Goal: Task Accomplishment & Management: Use online tool/utility

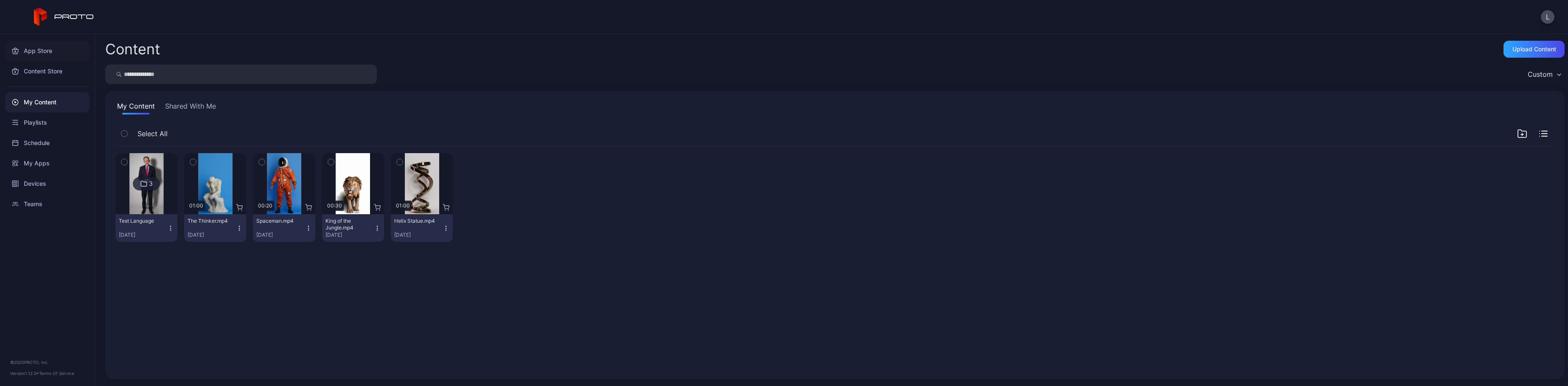
click at [38, 54] on div "App Store" at bounding box center [47, 51] width 85 height 20
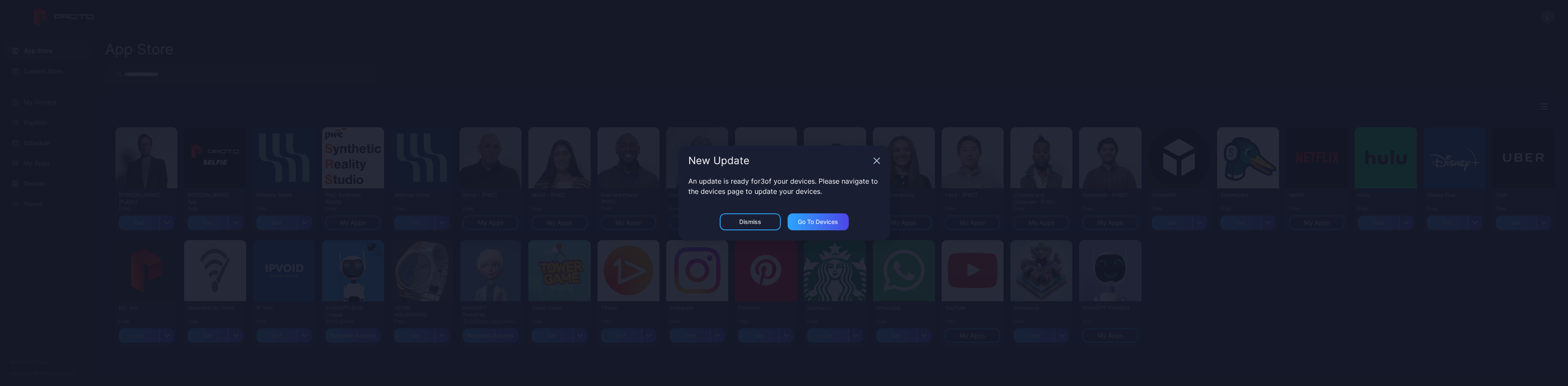
click at [750, 212] on div "An update is ready for 3 of your devices. Please navigate to the devices page t…" at bounding box center [784, 194] width 212 height 37
click at [743, 221] on div "Dismiss" at bounding box center [750, 222] width 22 height 7
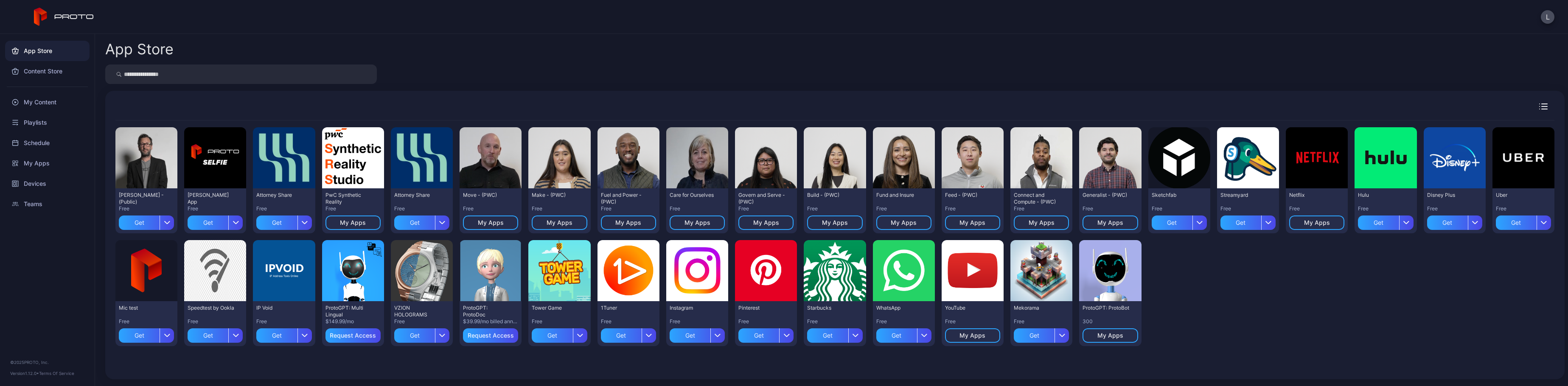
click at [41, 51] on div "App Store" at bounding box center [47, 51] width 85 height 20
click at [46, 102] on div "My Content" at bounding box center [47, 102] width 85 height 20
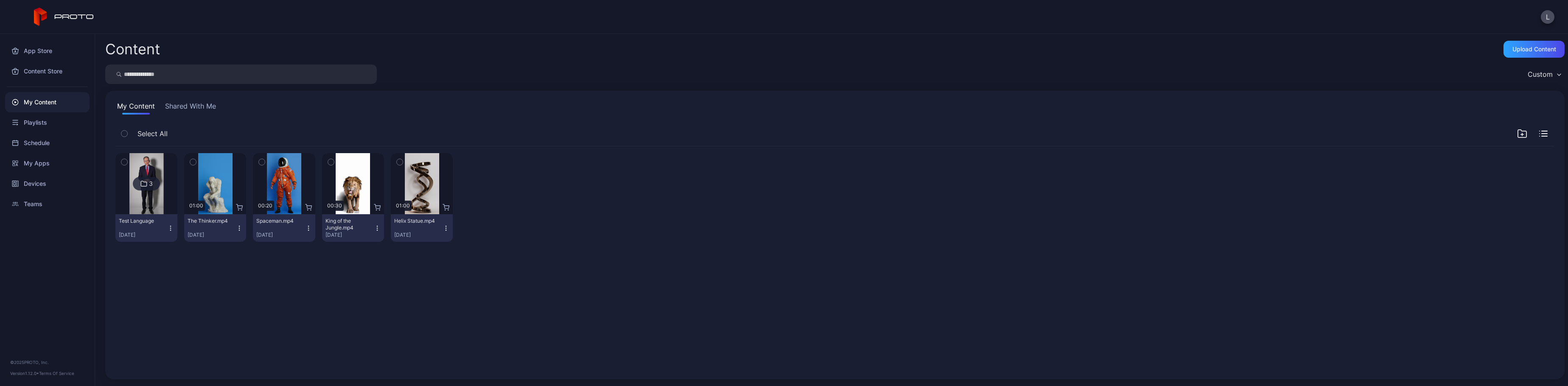
click at [186, 107] on button "Shared With Me" at bounding box center [190, 108] width 54 height 13
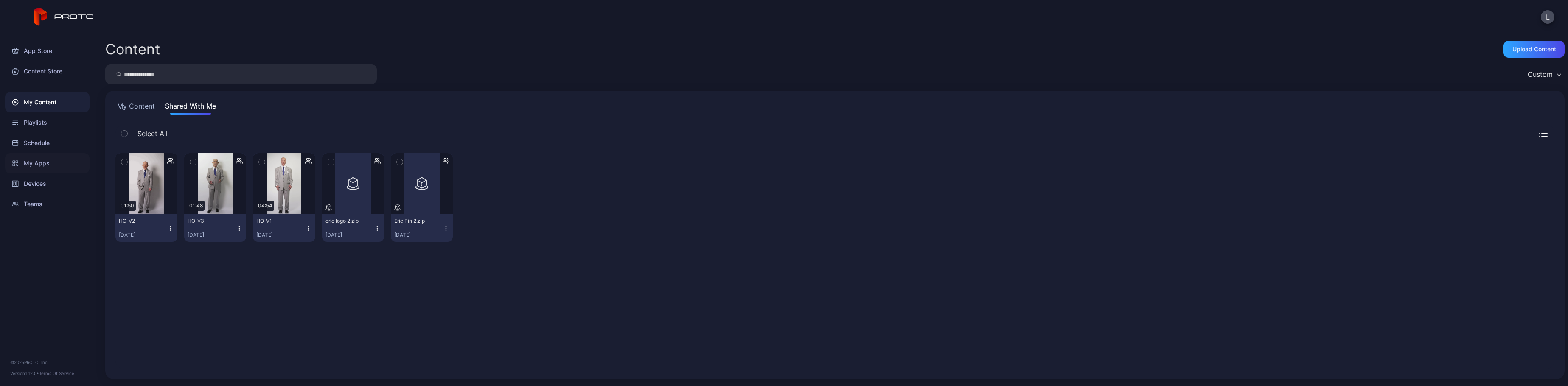
click at [34, 161] on div "My Apps" at bounding box center [47, 163] width 85 height 20
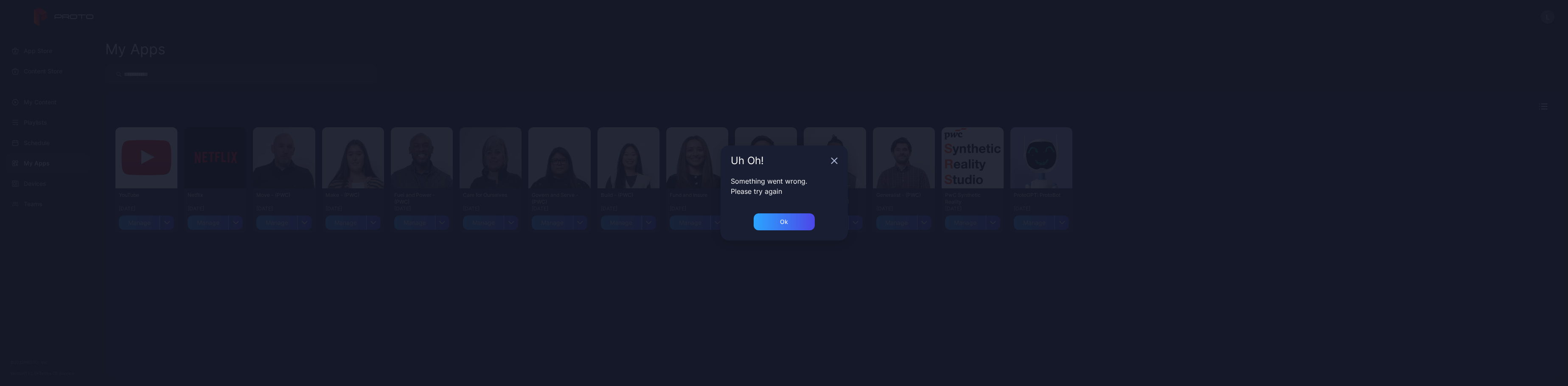
click at [828, 162] on div "Uh Oh!" at bounding box center [784, 161] width 127 height 30
click at [830, 161] on div "Uh Oh!" at bounding box center [784, 161] width 127 height 30
click at [837, 160] on icon "button" at bounding box center [834, 161] width 7 height 7
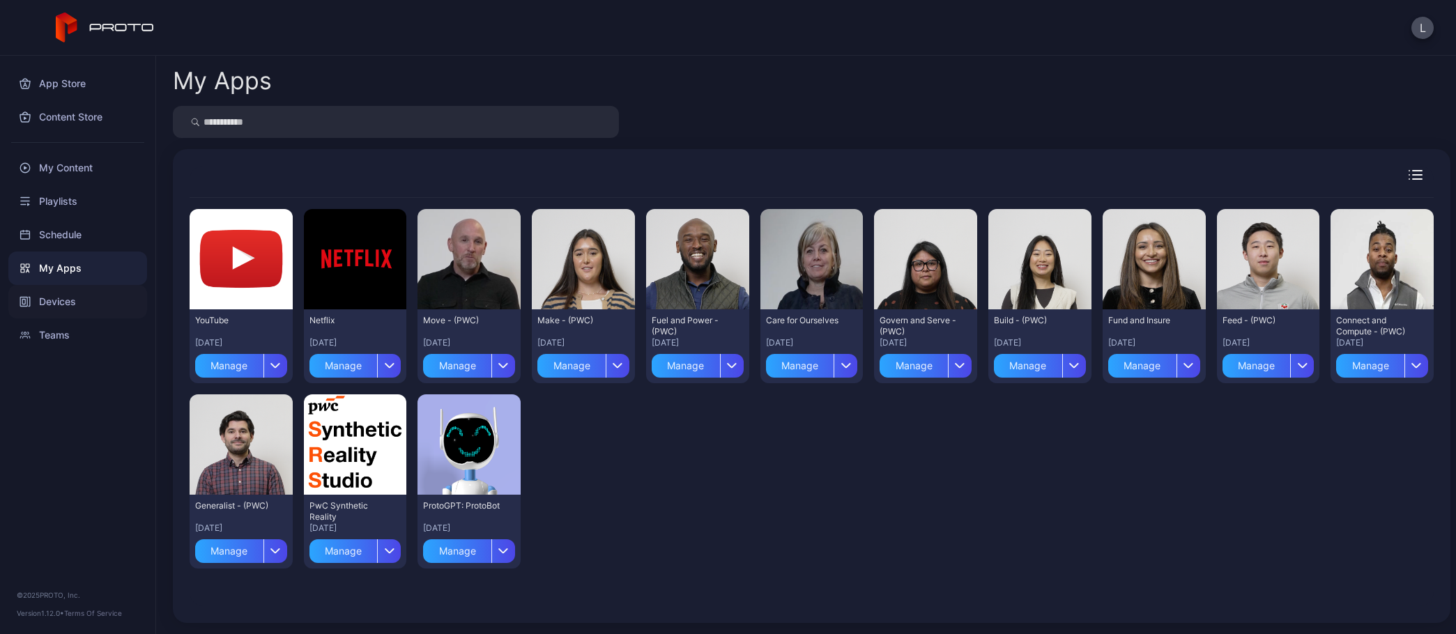
click at [67, 294] on div "Devices" at bounding box center [77, 301] width 139 height 33
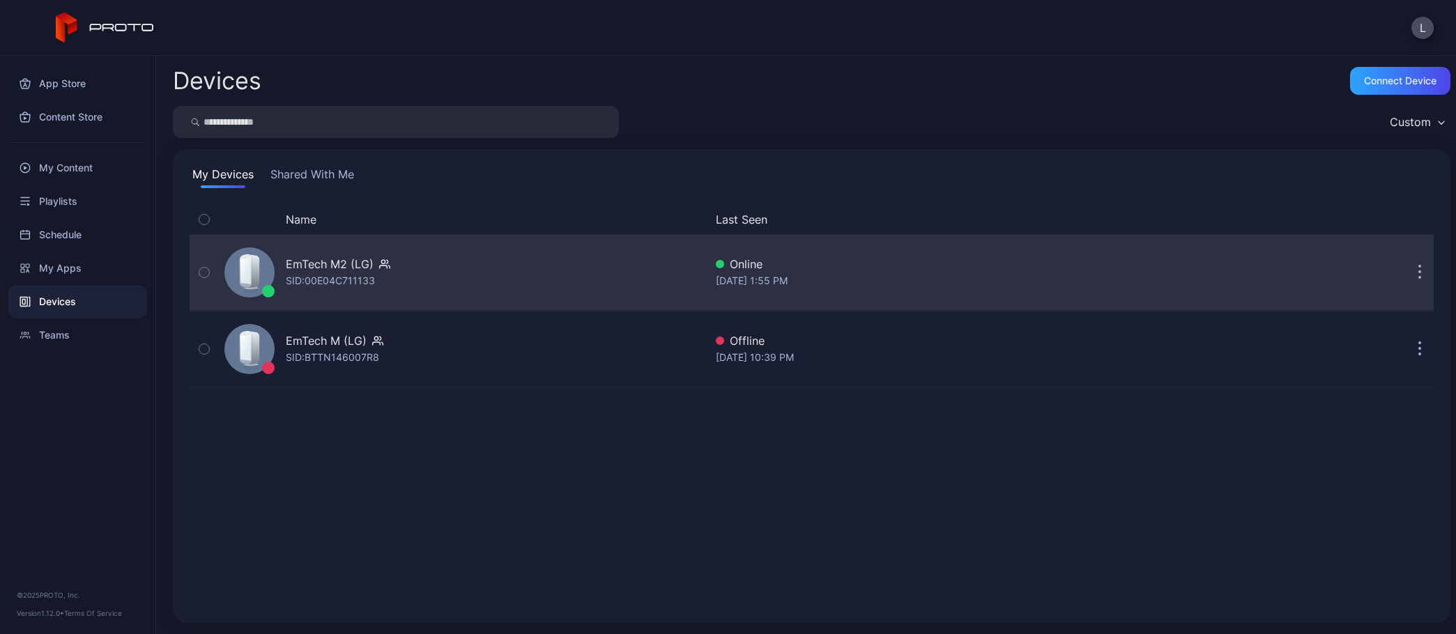
click at [899, 268] on div "Online" at bounding box center [987, 264] width 542 height 17
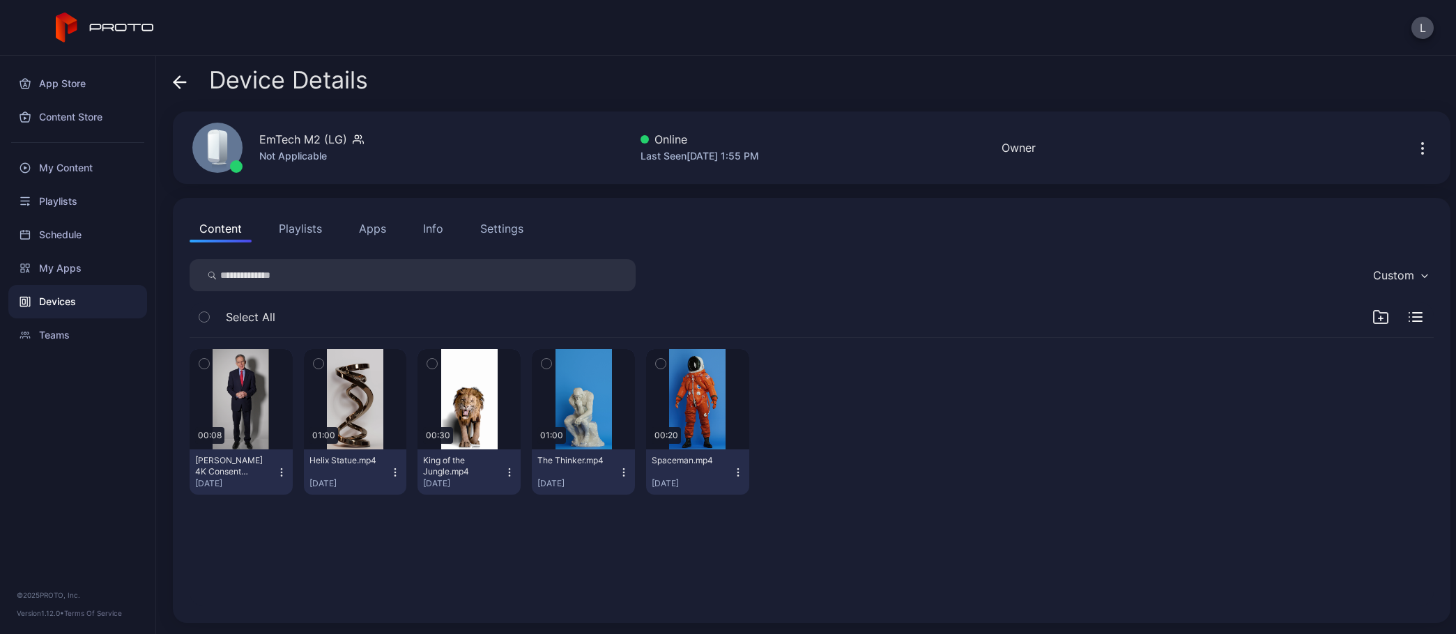
click at [384, 228] on button "Apps" at bounding box center [372, 229] width 47 height 28
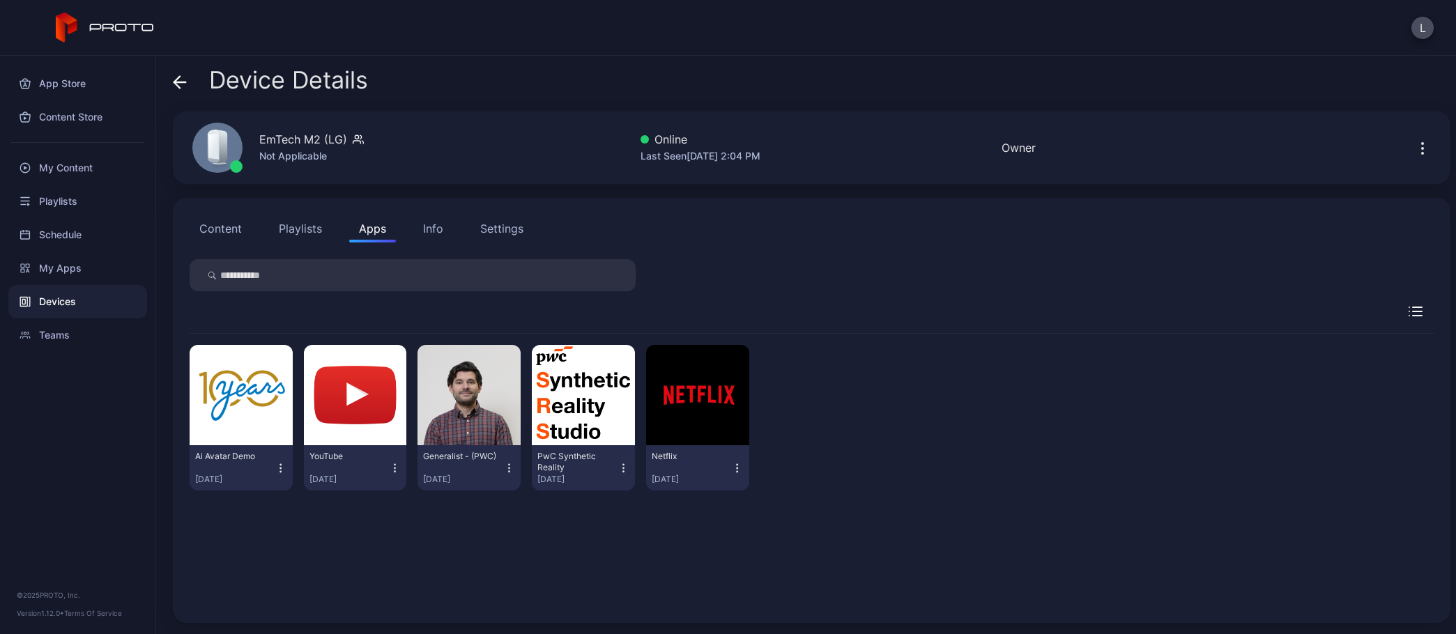
click at [283, 466] on icon "button" at bounding box center [281, 469] width 12 height 14
click at [940, 501] on div "Ai Avatar Demo [DATE] YouTube [DATE] Generalist - (PWC) [DATE] PwC Synthetic Re…" at bounding box center [812, 418] width 1244 height 168
click at [69, 89] on div "App Store" at bounding box center [77, 83] width 139 height 33
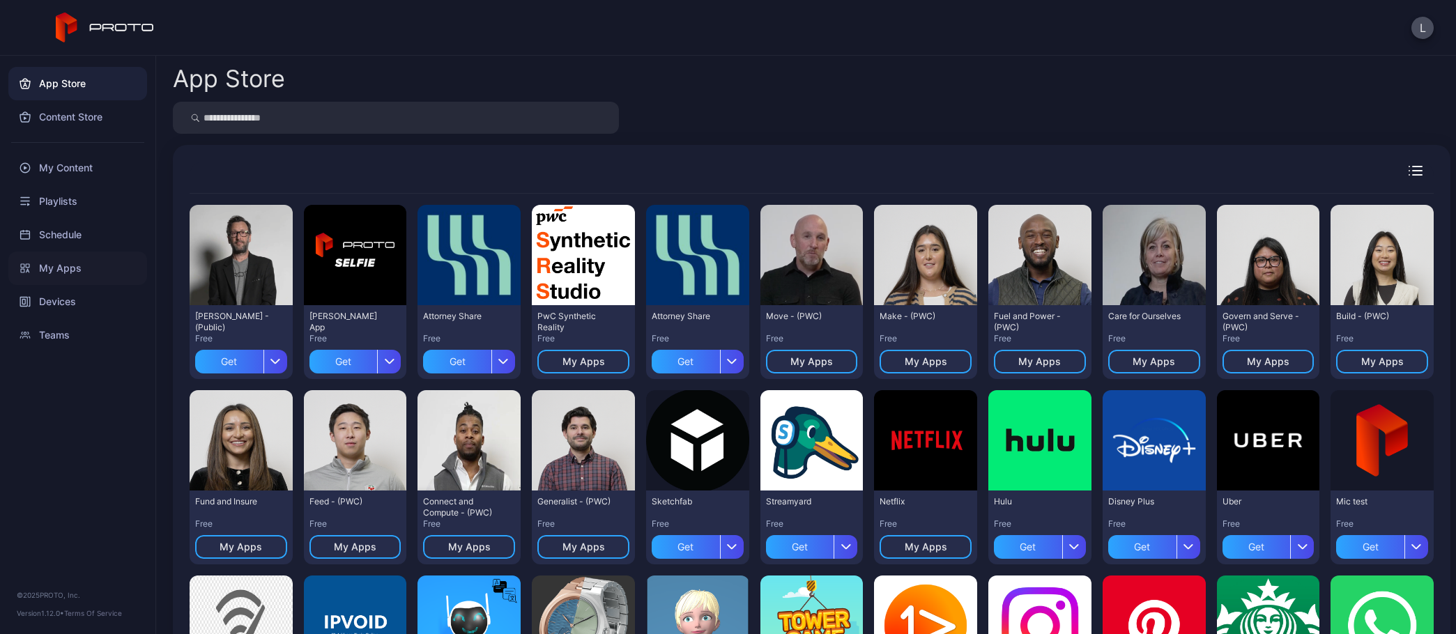
click at [68, 266] on div "My Apps" at bounding box center [77, 268] width 139 height 33
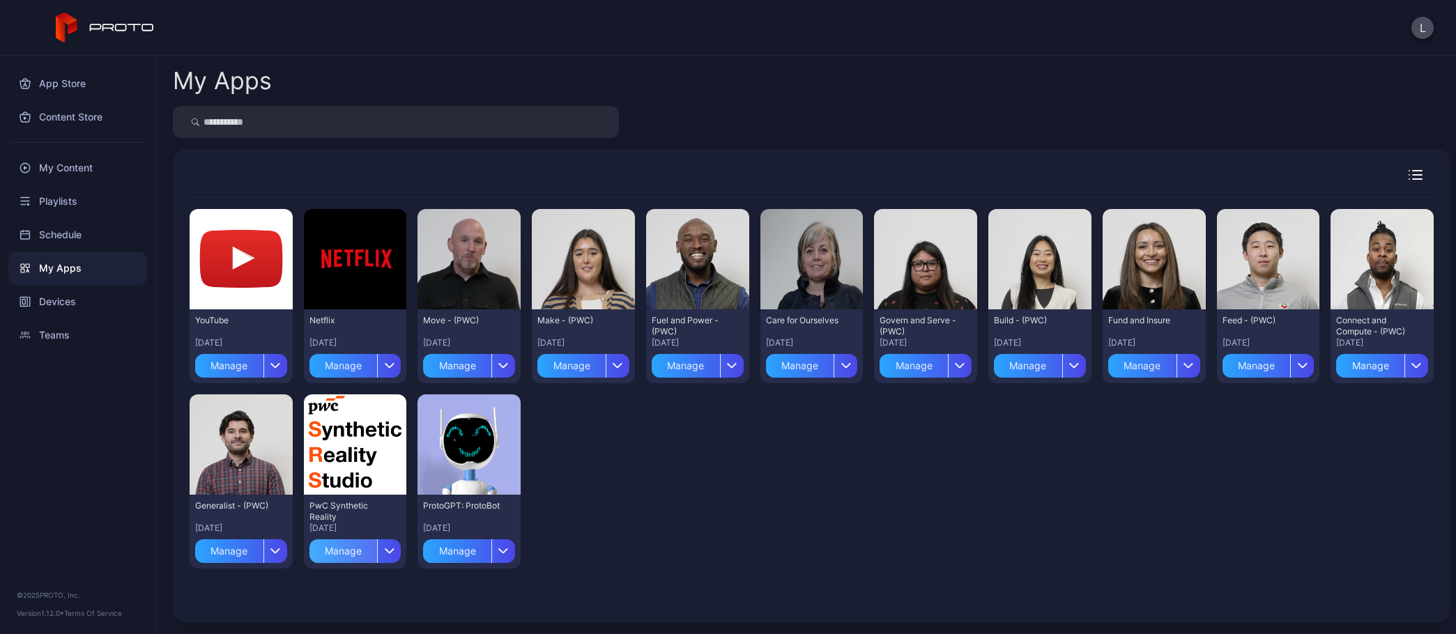
click at [348, 552] on div "Manage" at bounding box center [344, 552] width 68 height 24
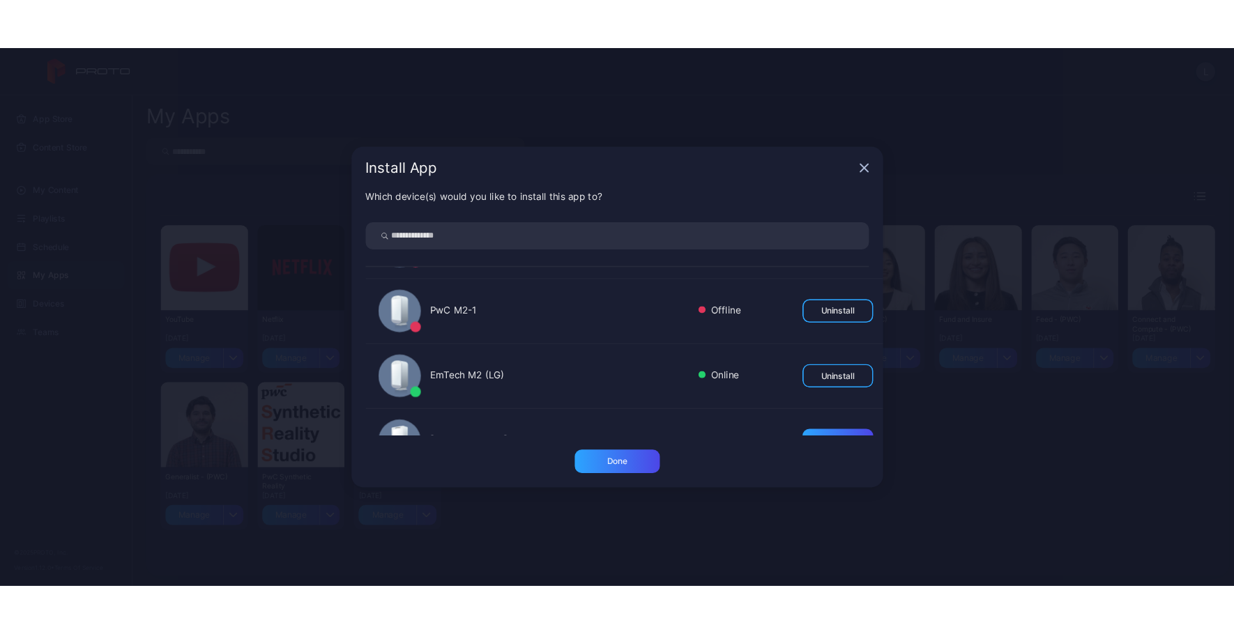
scroll to position [209, 0]
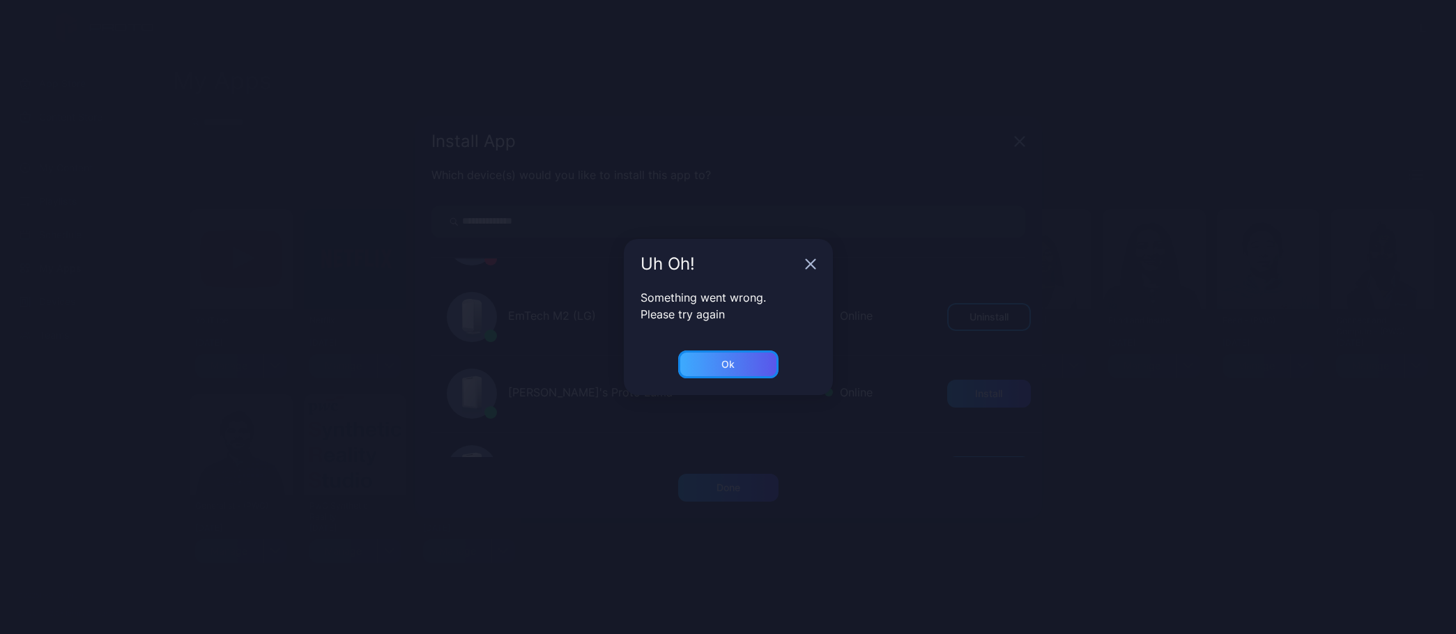
click at [719, 360] on div "Ok" at bounding box center [728, 365] width 100 height 28
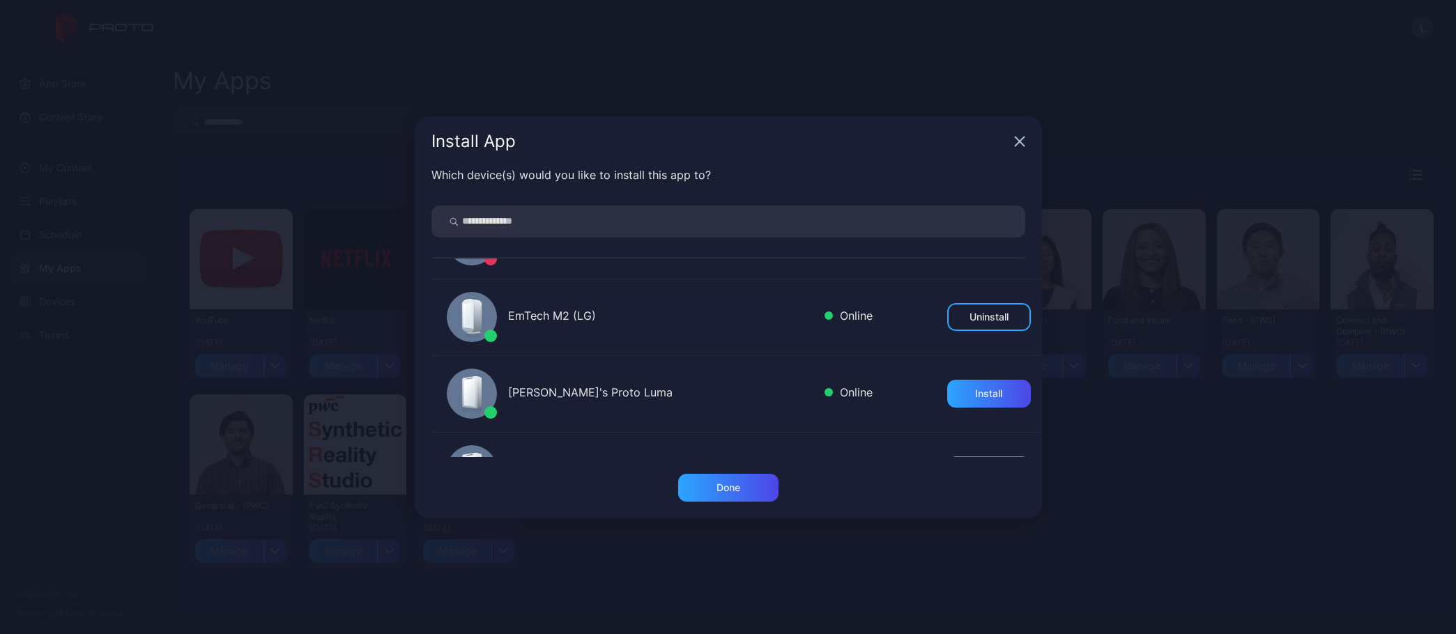
click at [1019, 141] on icon "button" at bounding box center [1019, 141] width 9 height 9
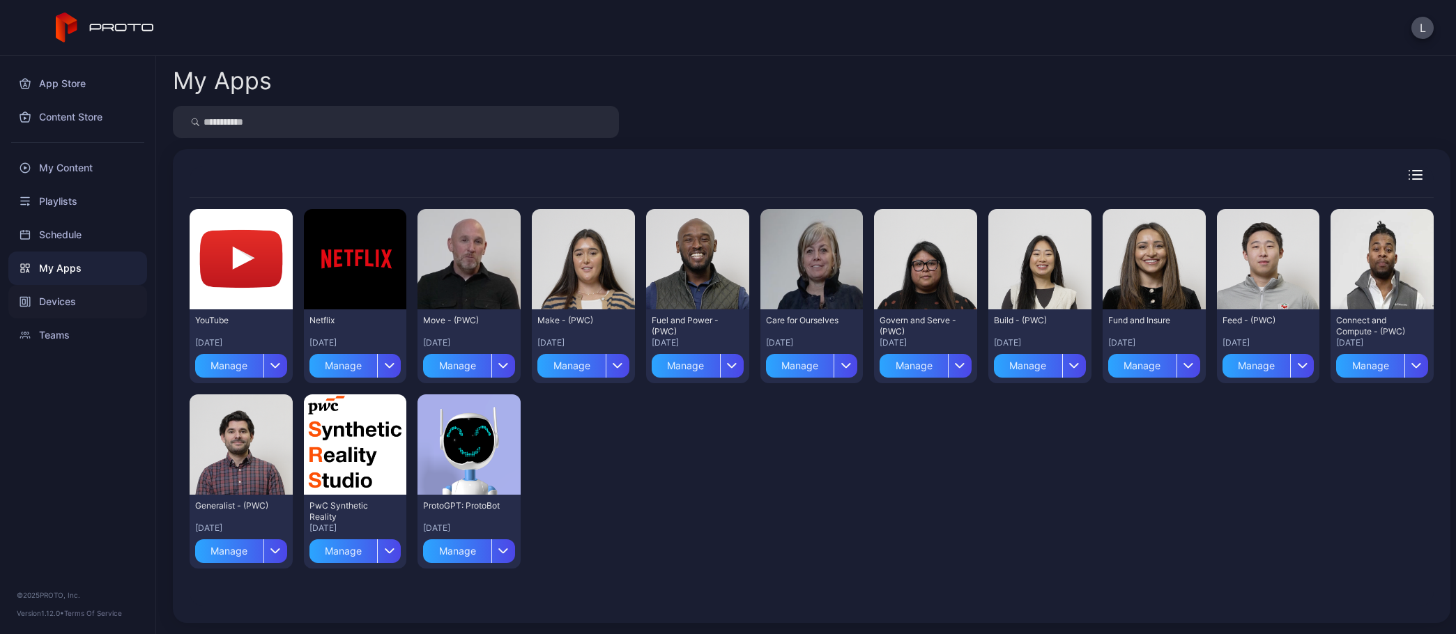
click at [84, 300] on div "Devices" at bounding box center [77, 301] width 139 height 33
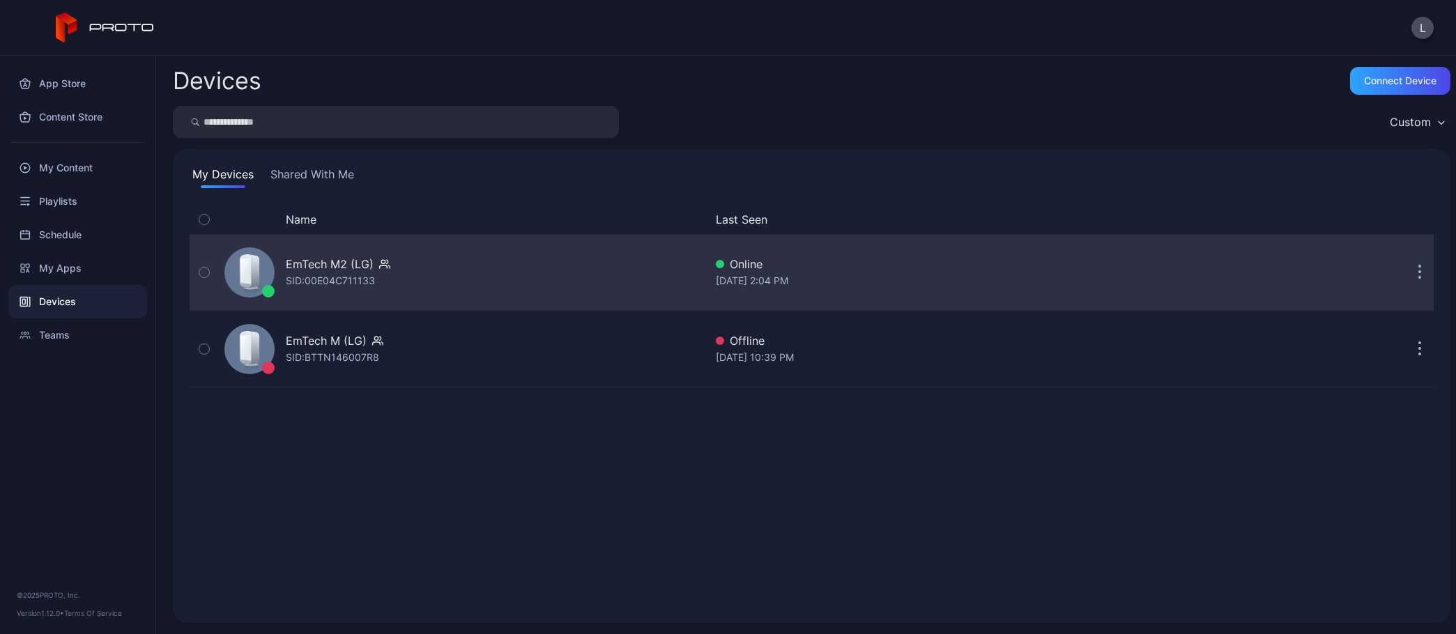
click at [1419, 269] on icon "button" at bounding box center [1420, 273] width 3 height 16
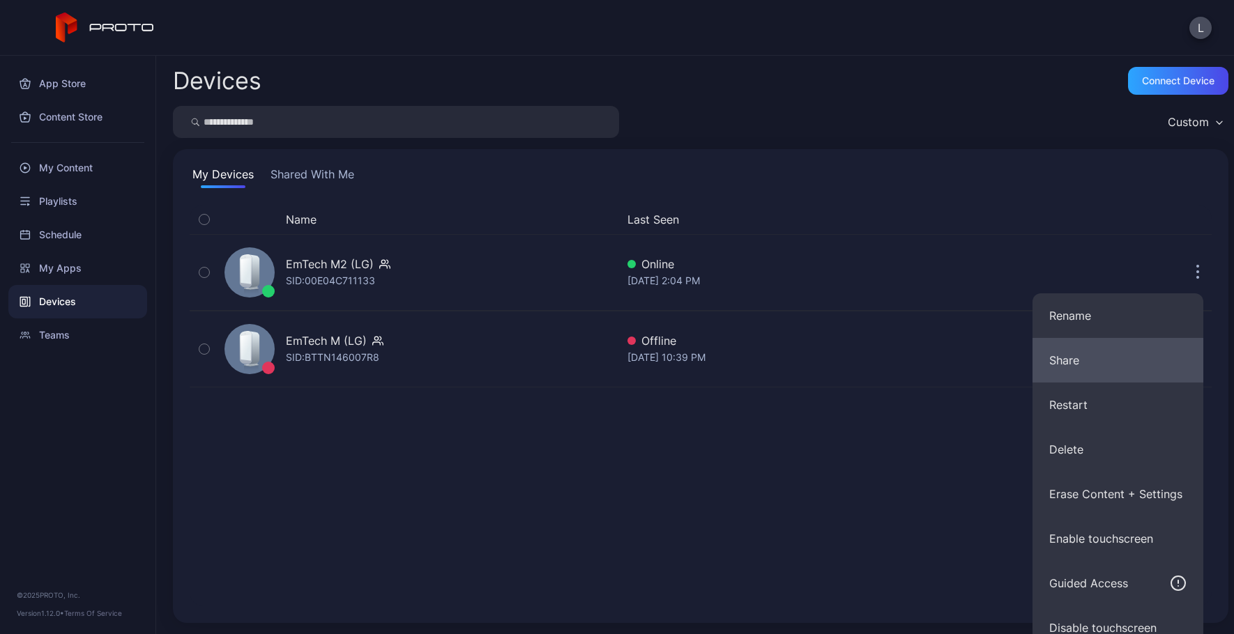
click at [1109, 369] on button "Share" at bounding box center [1117, 360] width 171 height 45
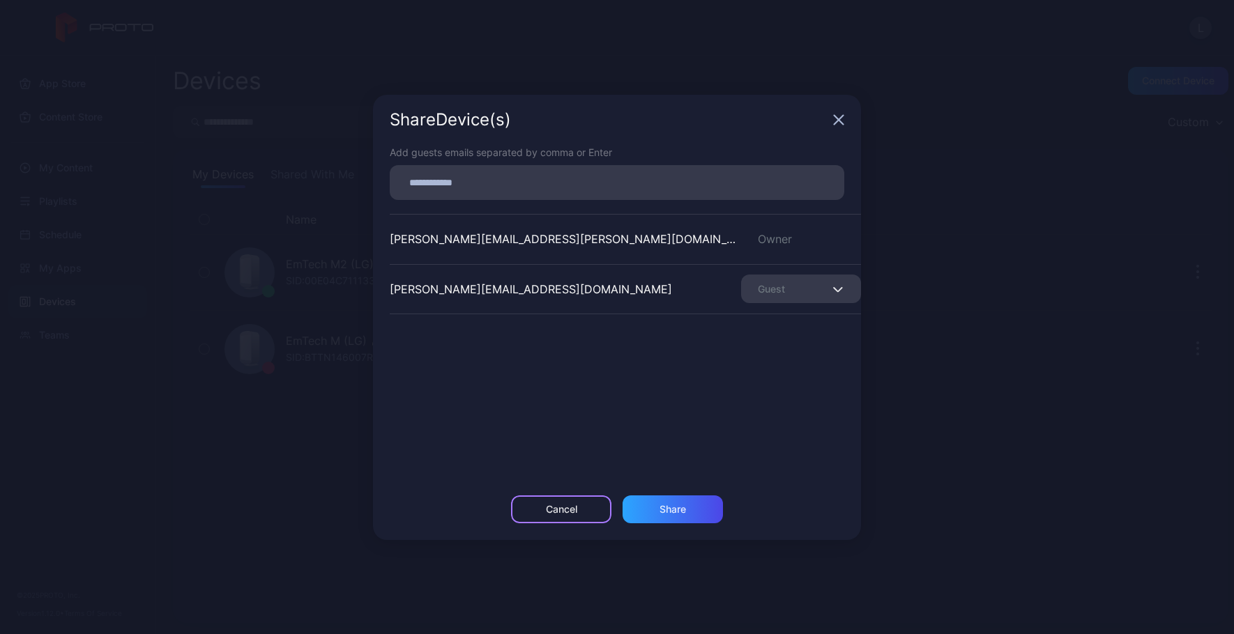
click at [555, 506] on div "Cancel" at bounding box center [561, 509] width 31 height 11
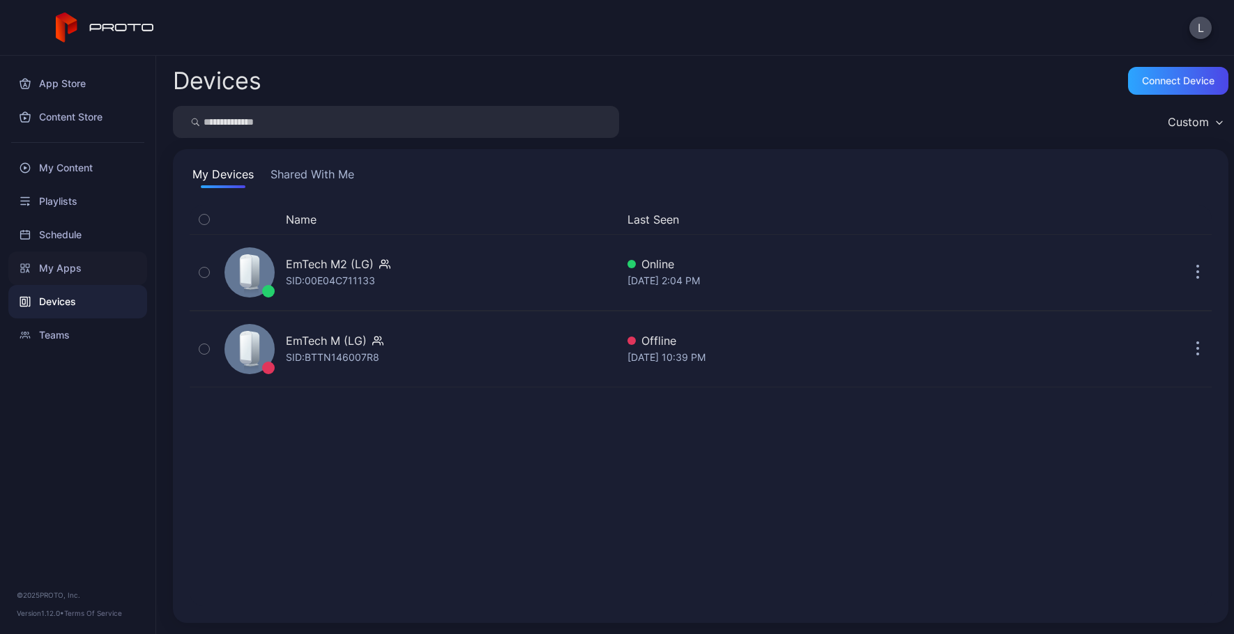
click at [84, 266] on div "My Apps" at bounding box center [77, 268] width 139 height 33
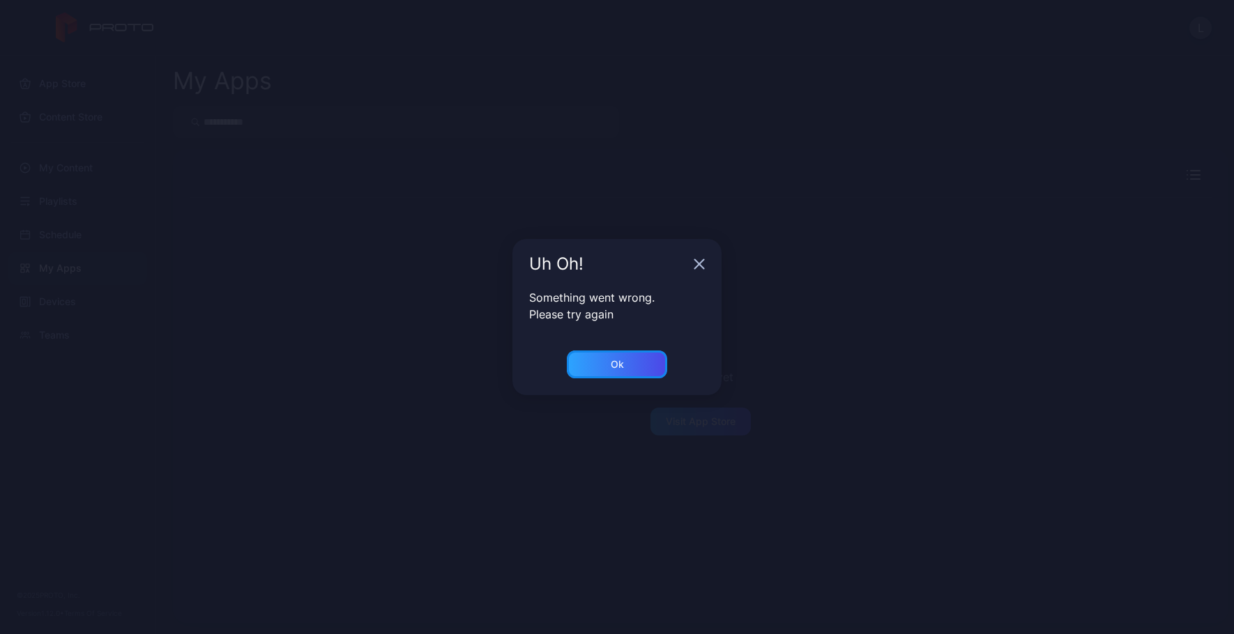
click at [631, 370] on div "Ok" at bounding box center [617, 365] width 100 height 28
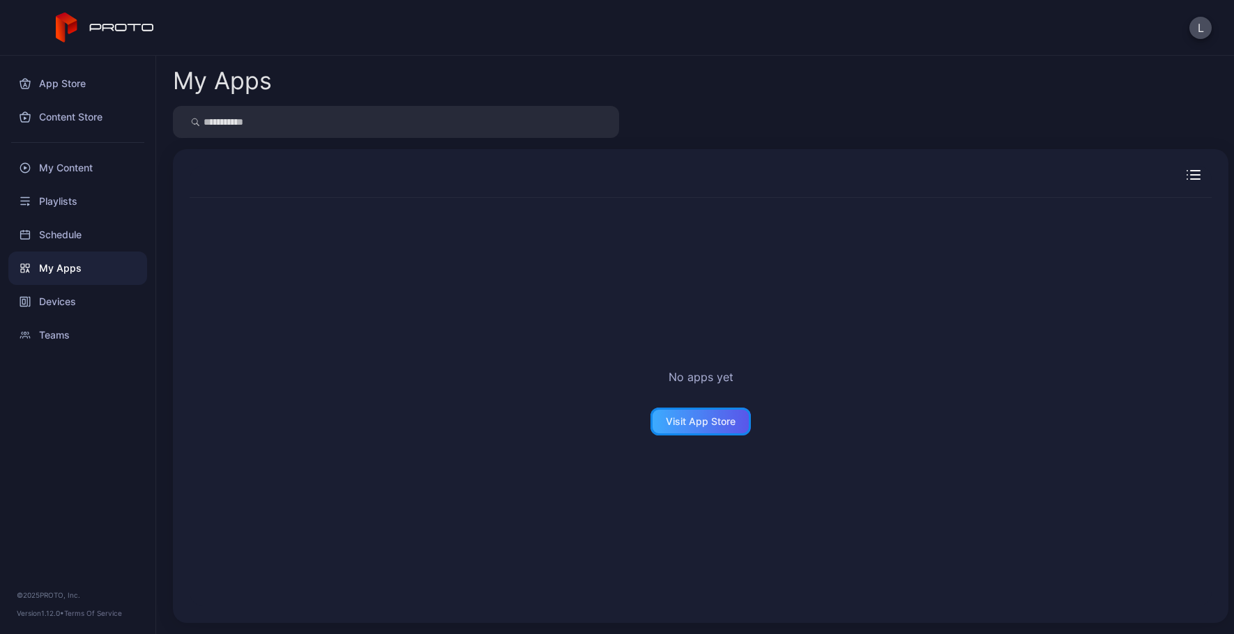
click at [723, 418] on div "Visit App Store" at bounding box center [701, 421] width 70 height 11
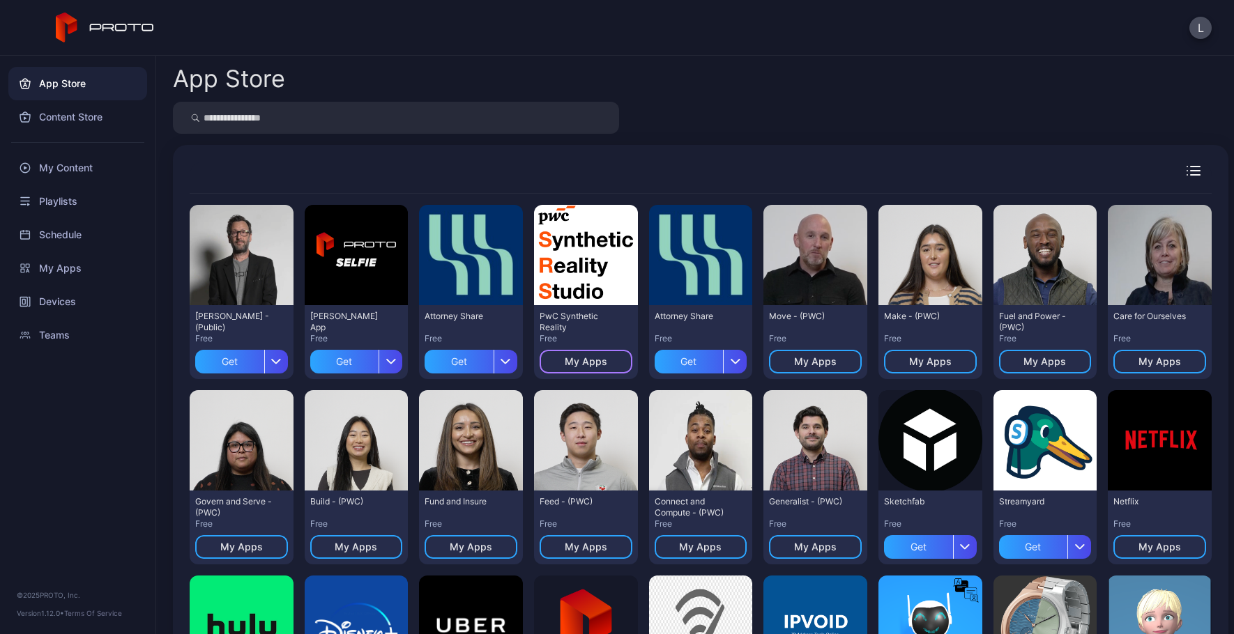
click at [607, 359] on div "My Apps" at bounding box center [586, 362] width 93 height 24
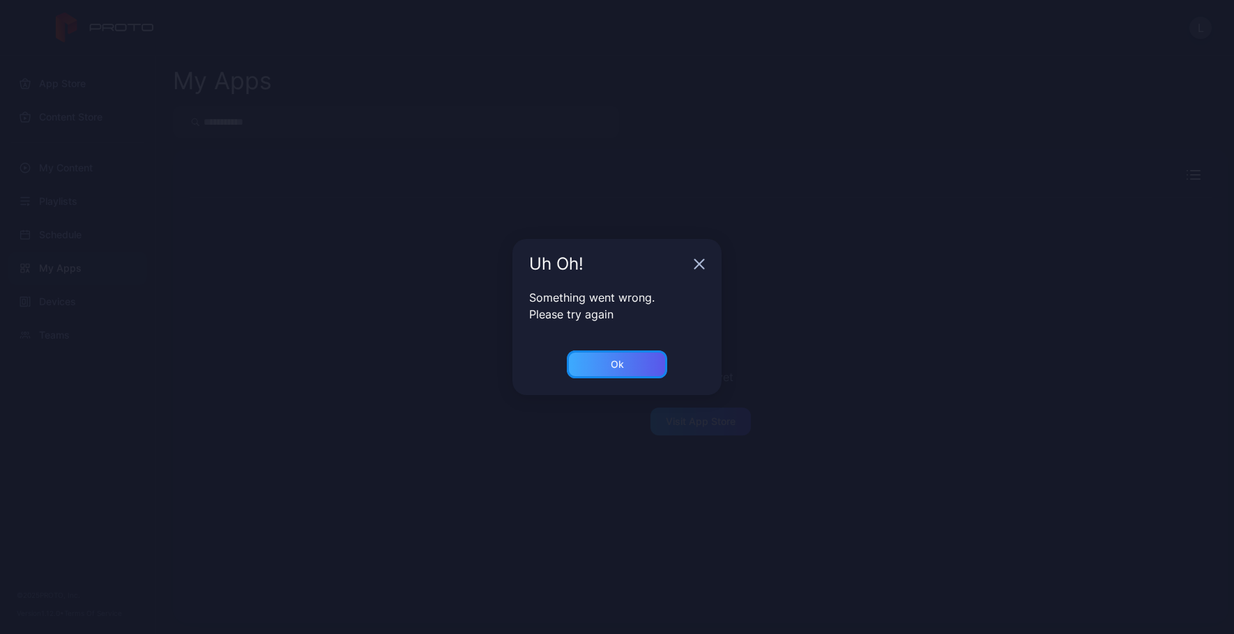
click at [657, 375] on div "Ok" at bounding box center [617, 365] width 100 height 28
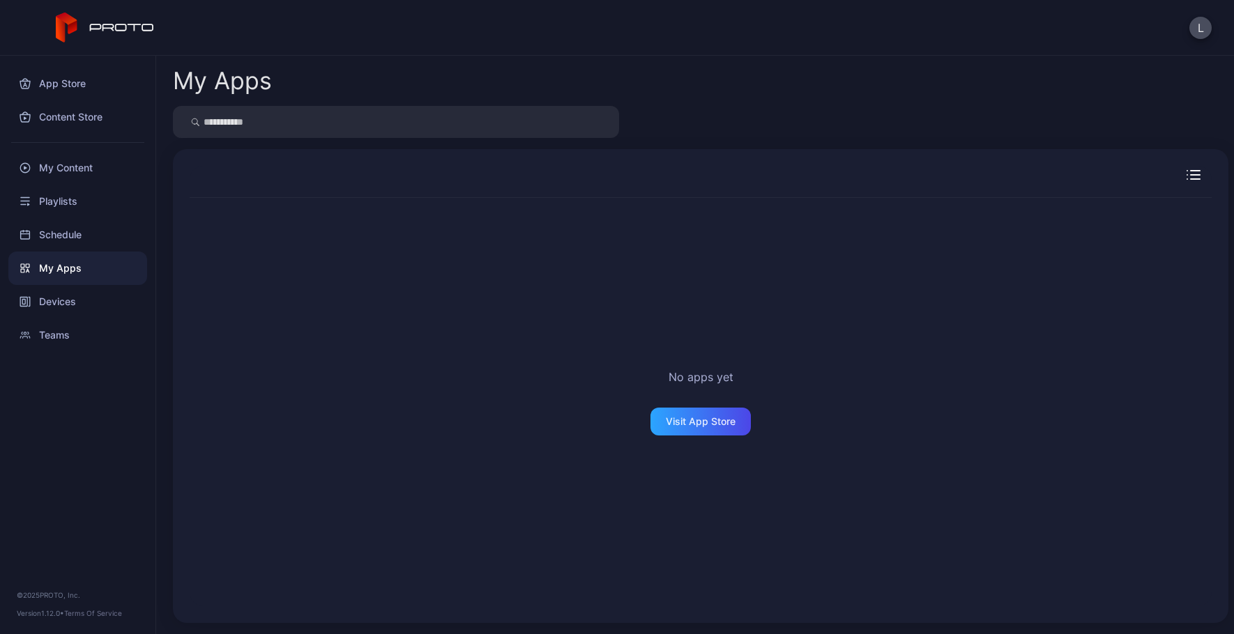
click at [634, 362] on div "No apps yet Visit App Store" at bounding box center [701, 402] width 1022 height 409
click at [70, 84] on div "App Store" at bounding box center [77, 83] width 139 height 33
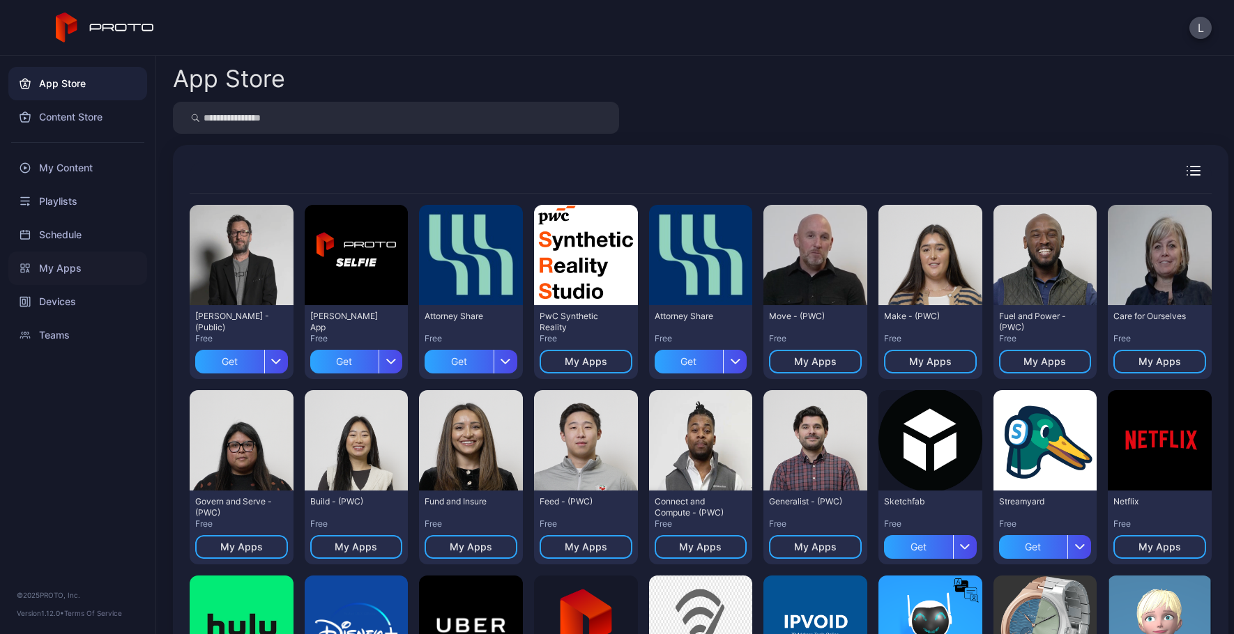
click at [77, 278] on div "My Apps" at bounding box center [77, 268] width 139 height 33
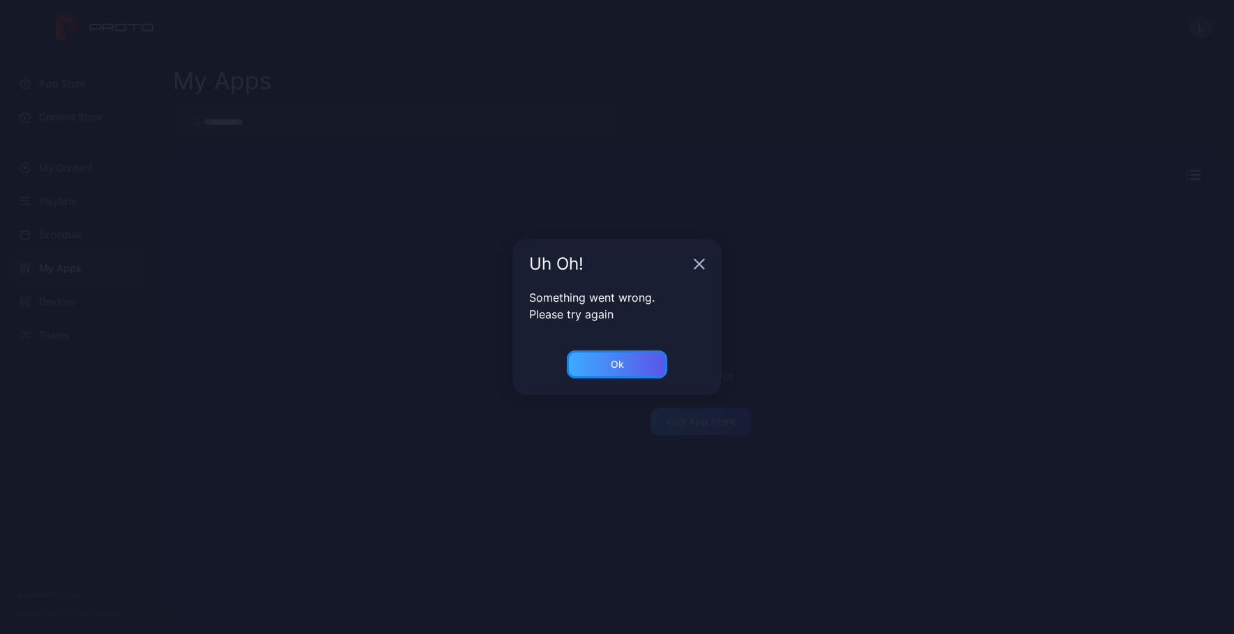
click at [618, 359] on div "Ok" at bounding box center [617, 364] width 13 height 11
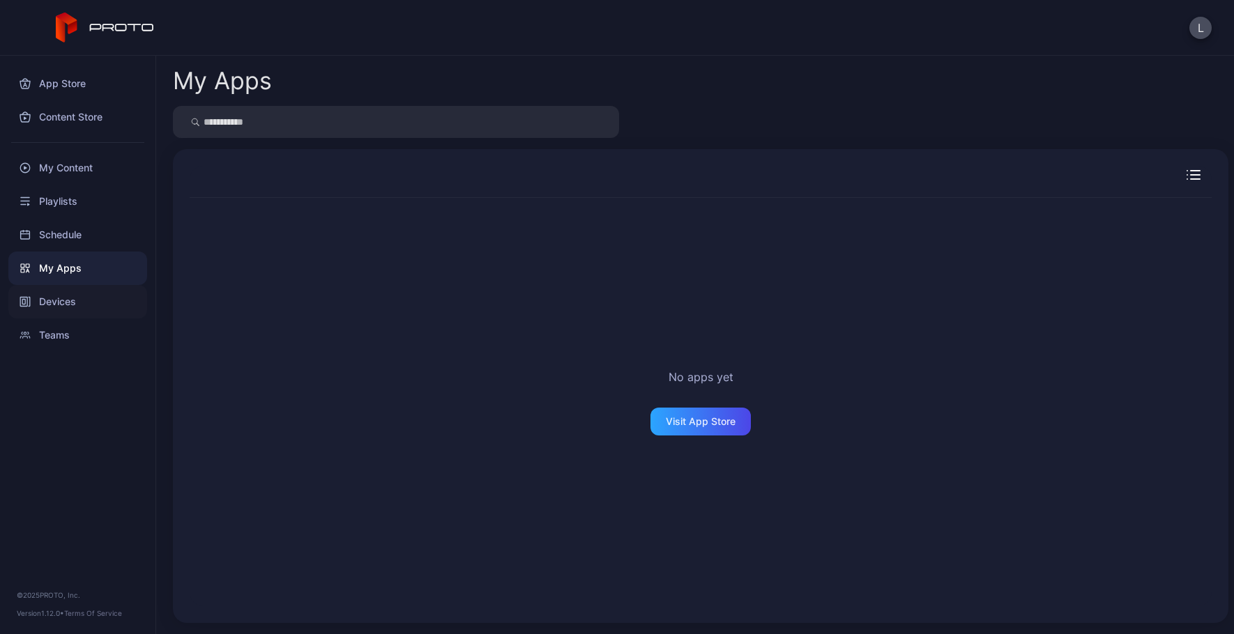
click at [73, 297] on div "Devices" at bounding box center [77, 301] width 139 height 33
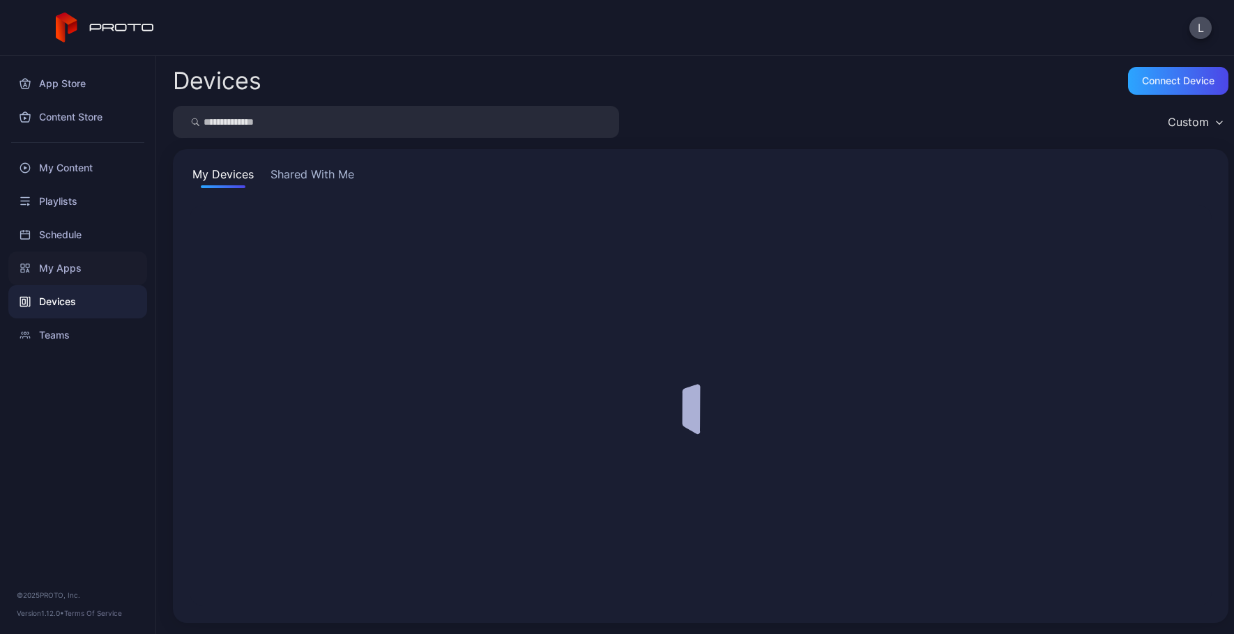
click at [75, 268] on div "My Apps" at bounding box center [77, 268] width 139 height 33
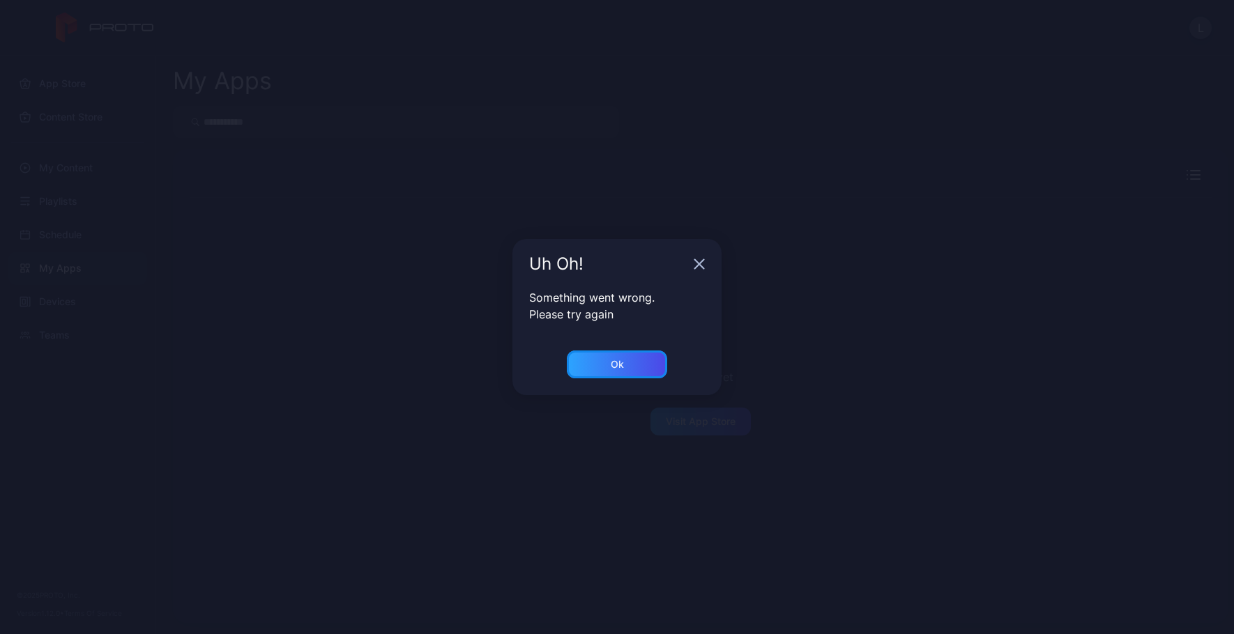
click at [590, 360] on div "Ok" at bounding box center [617, 365] width 100 height 28
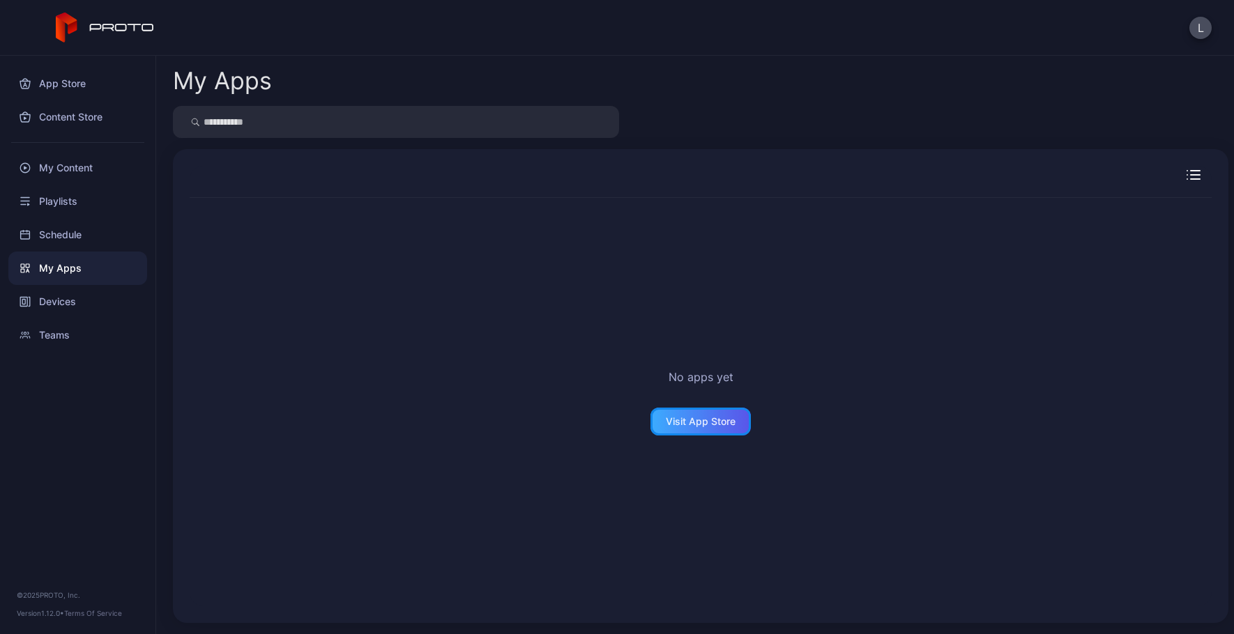
click at [703, 422] on div "Visit App Store" at bounding box center [701, 421] width 70 height 11
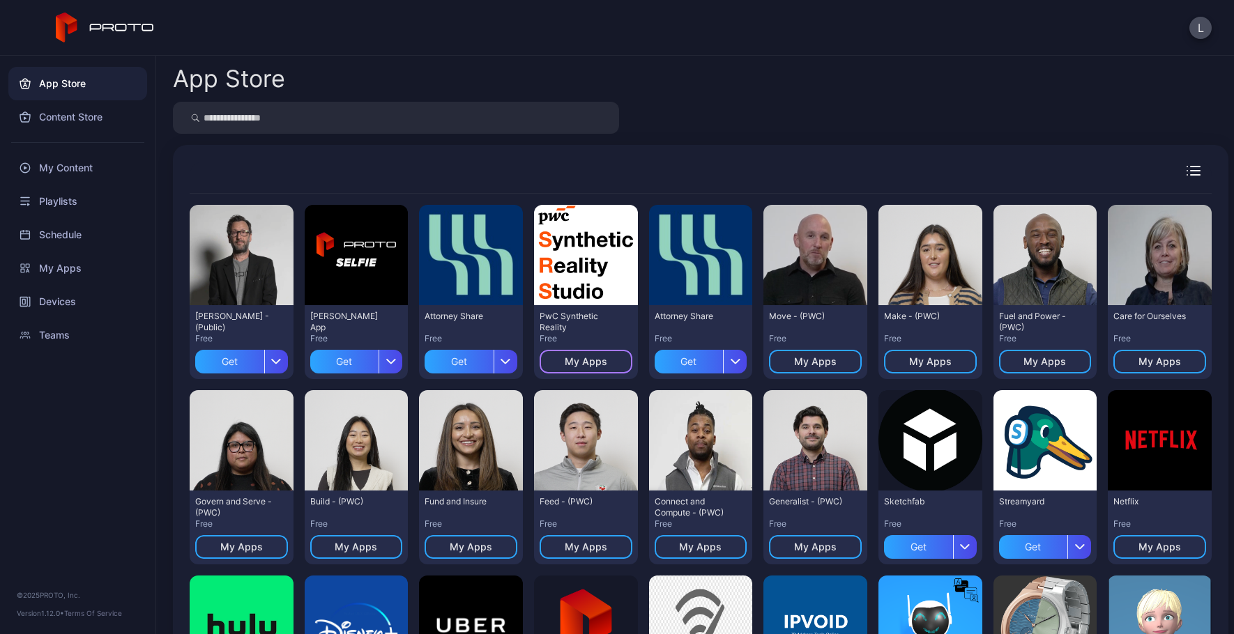
click at [615, 363] on div "My Apps" at bounding box center [586, 362] width 93 height 24
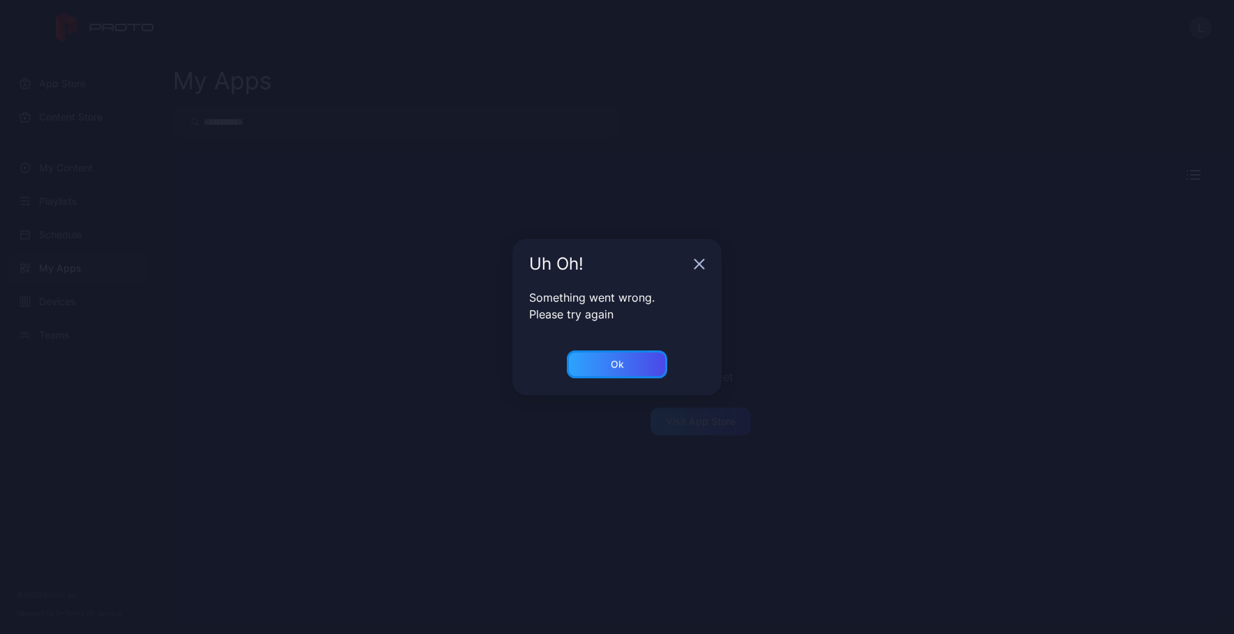
click at [615, 362] on div "Ok" at bounding box center [617, 364] width 13 height 11
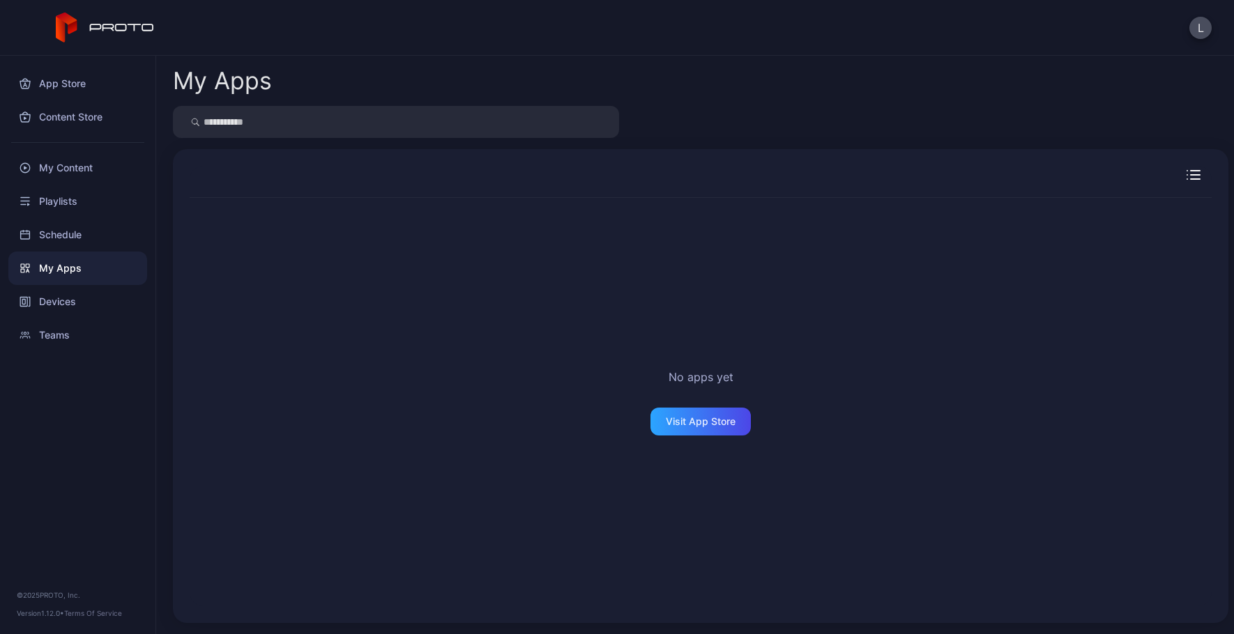
click at [80, 263] on div "My Apps" at bounding box center [77, 268] width 139 height 33
click at [62, 207] on div "Playlists" at bounding box center [77, 201] width 139 height 33
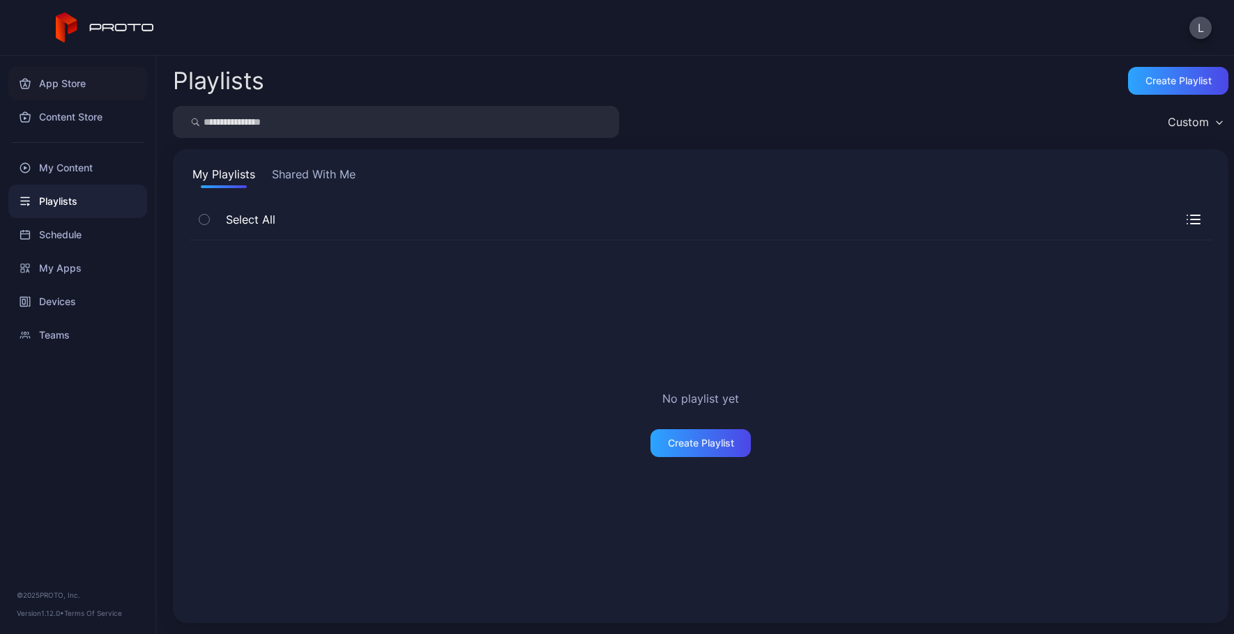
click at [63, 86] on div "App Store" at bounding box center [77, 83] width 139 height 33
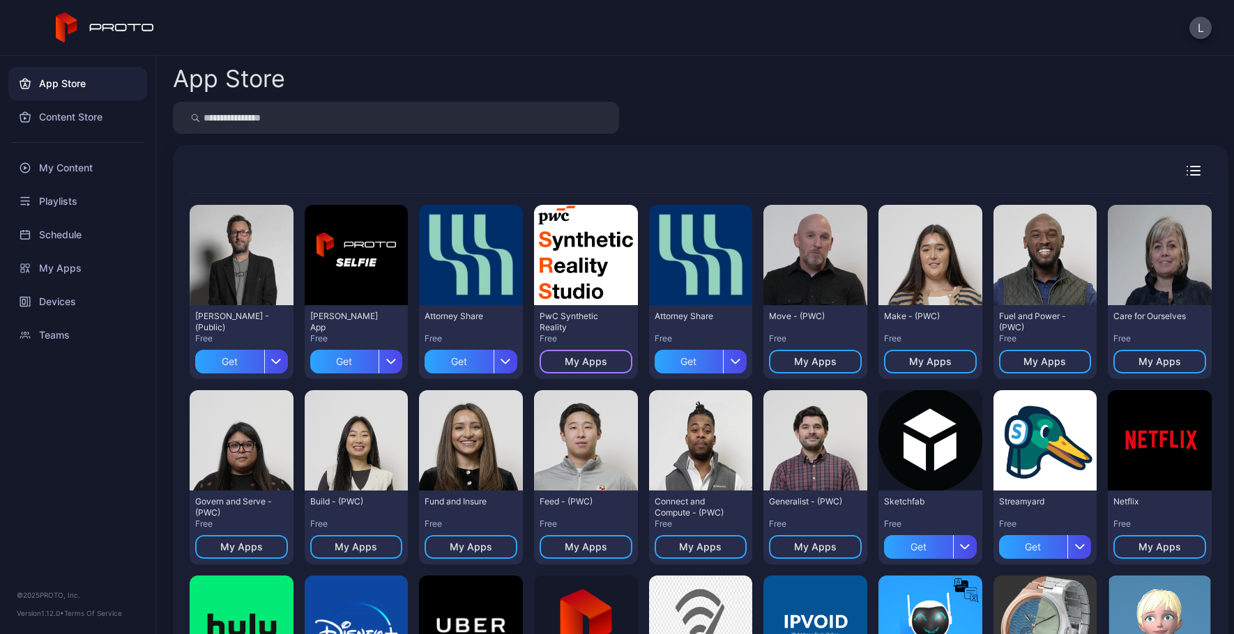
click at [597, 358] on div "My Apps" at bounding box center [586, 361] width 43 height 11
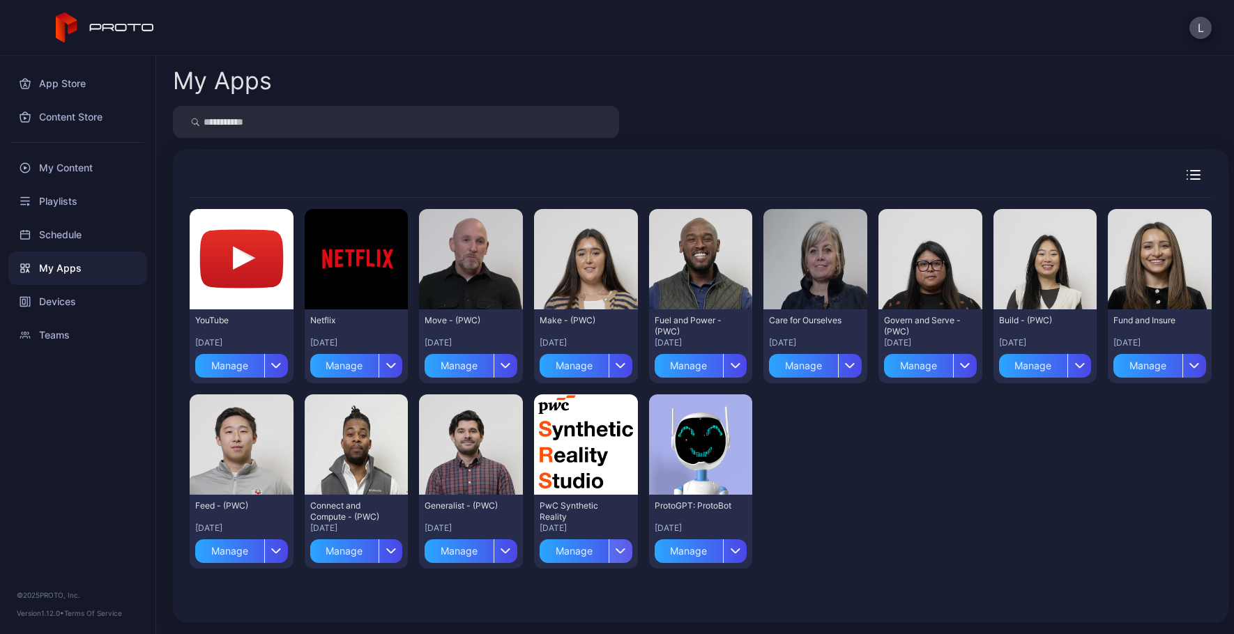
click at [616, 554] on icon "button" at bounding box center [621, 551] width 10 height 6
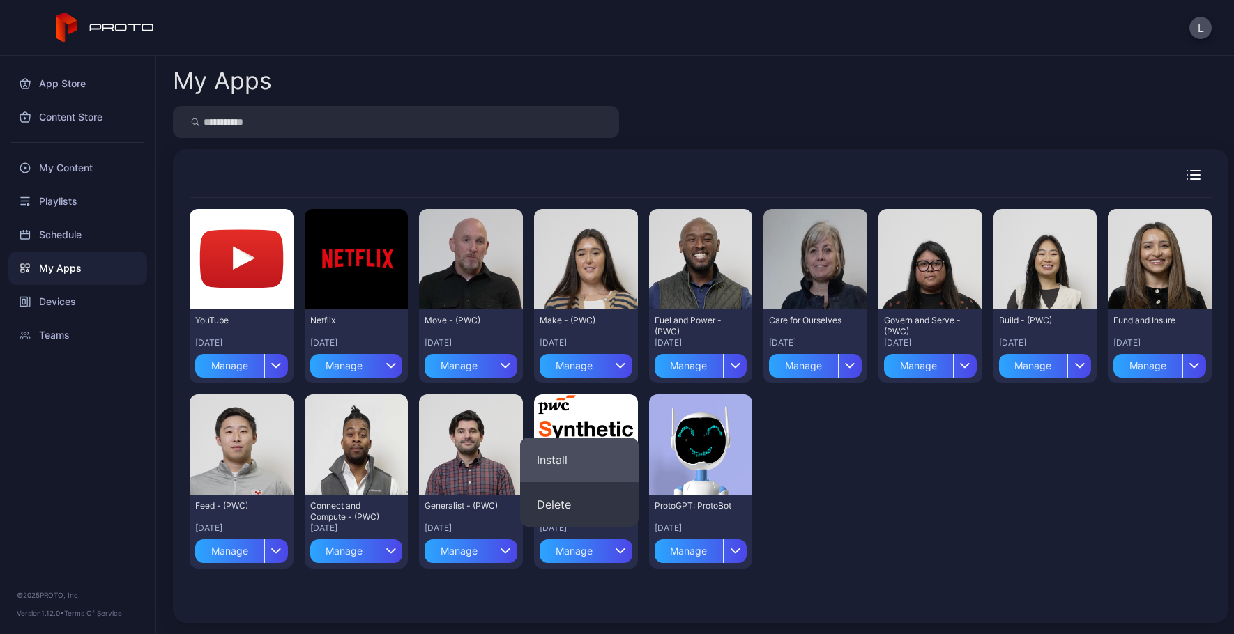
click at [576, 457] on button "Install" at bounding box center [579, 460] width 119 height 45
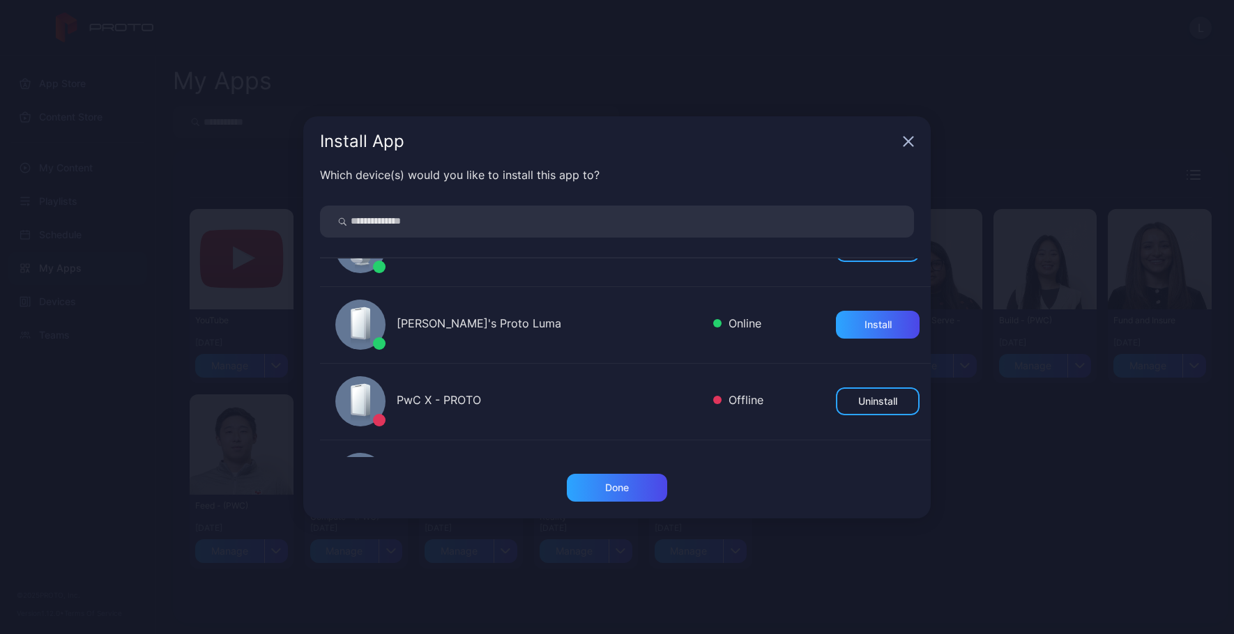
scroll to position [279, 0]
click at [640, 485] on div "Done" at bounding box center [617, 488] width 100 height 28
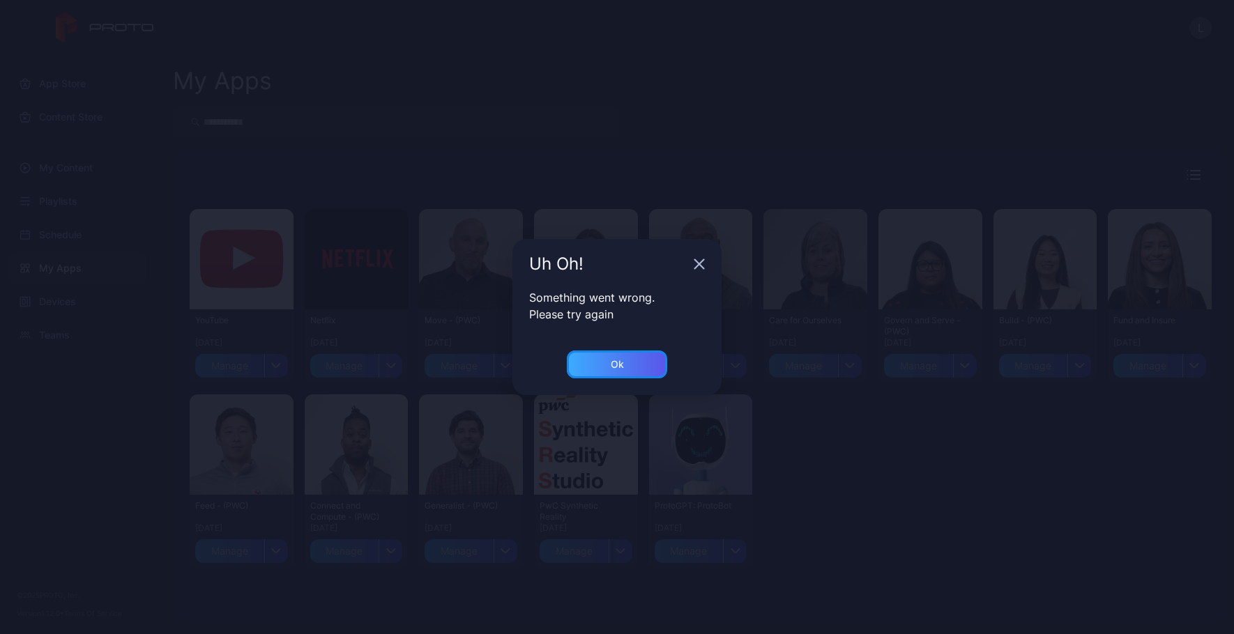
click at [650, 375] on div "Ok" at bounding box center [617, 365] width 100 height 28
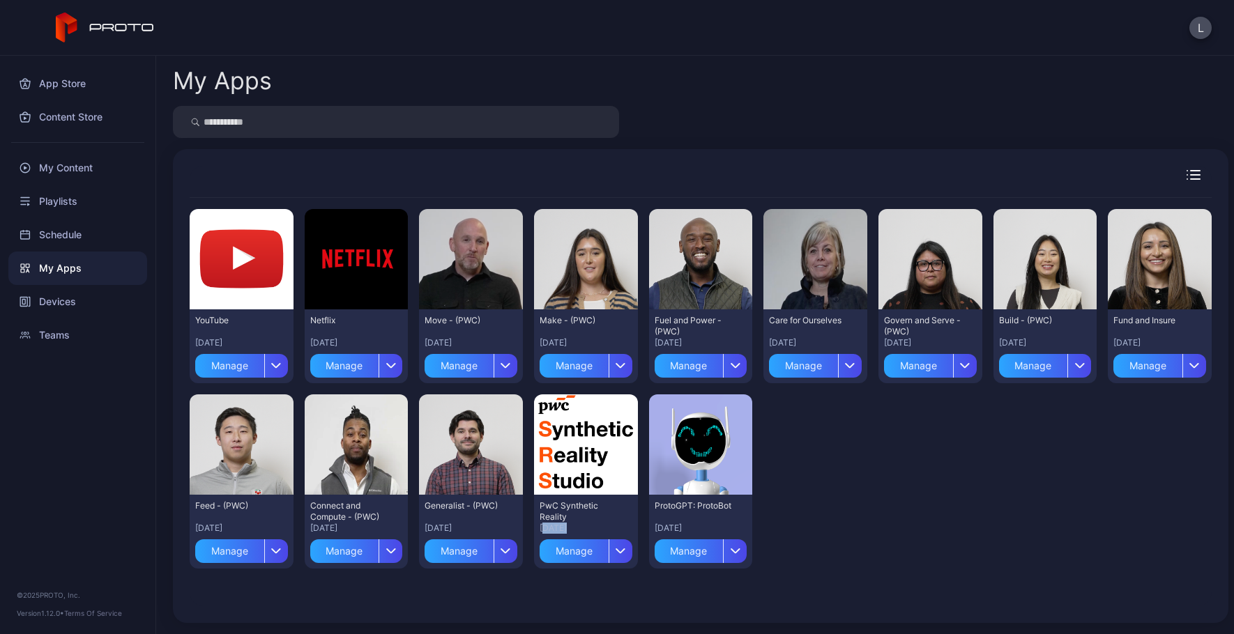
drag, startPoint x: 538, startPoint y: 536, endPoint x: 586, endPoint y: 531, distance: 48.4
click at [544, 538] on div "PwC Synthetic Reality [DATE] Manage" at bounding box center [586, 532] width 104 height 74
click at [901, 535] on div "Preview YouTube [DATE] Manage Preview Netflix [DATE] Manage Preview Move - (PWC…" at bounding box center [701, 389] width 1022 height 382
click at [622, 550] on div "button" at bounding box center [621, 552] width 24 height 24
click at [844, 498] on div "Preview YouTube [DATE] Manage Preview Netflix [DATE] Manage Preview Move - (PWC…" at bounding box center [701, 389] width 1022 height 382
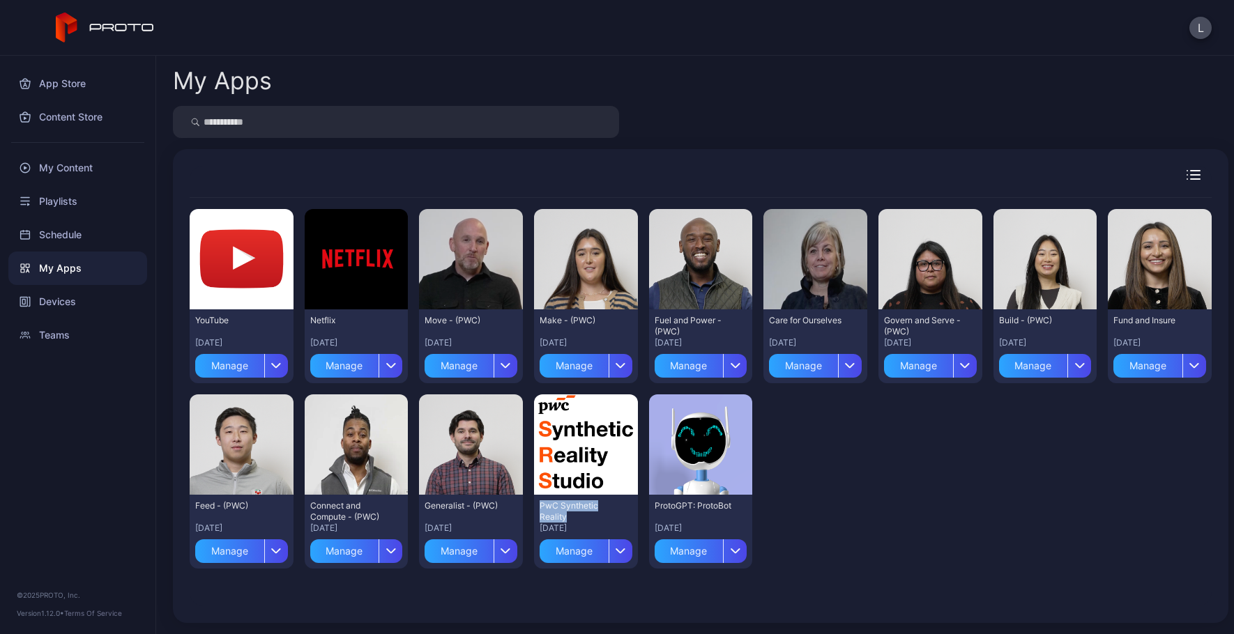
drag, startPoint x: 561, startPoint y: 515, endPoint x: 531, endPoint y: 506, distance: 32.0
click at [534, 506] on div "PwC Synthetic Reality [DATE] Manage" at bounding box center [586, 532] width 104 height 74
click at [542, 508] on div "PwC Synthetic Reality" at bounding box center [578, 512] width 77 height 22
click at [564, 514] on div "PwC Synthetic Reality" at bounding box center [578, 512] width 77 height 22
drag, startPoint x: 563, startPoint y: 517, endPoint x: 535, endPoint y: 505, distance: 30.0
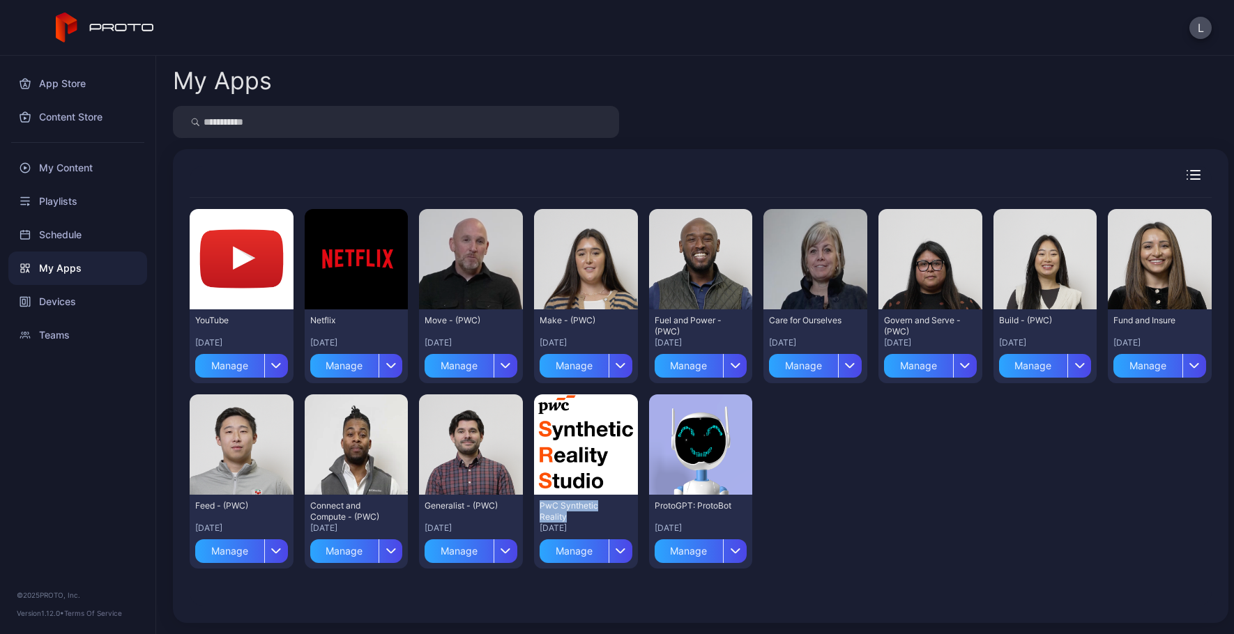
click at [540, 505] on div "PwC Synthetic Reality" at bounding box center [578, 512] width 77 height 22
click at [565, 513] on div "PwC Synthetic Reality" at bounding box center [578, 512] width 77 height 22
drag, startPoint x: 555, startPoint y: 513, endPoint x: 537, endPoint y: 507, distance: 19.2
click at [540, 507] on div "PwC Synthetic Reality" at bounding box center [578, 512] width 77 height 22
click at [559, 512] on div "PwC Synthetic Reality" at bounding box center [578, 512] width 77 height 22
